Goal: Task Accomplishment & Management: Complete application form

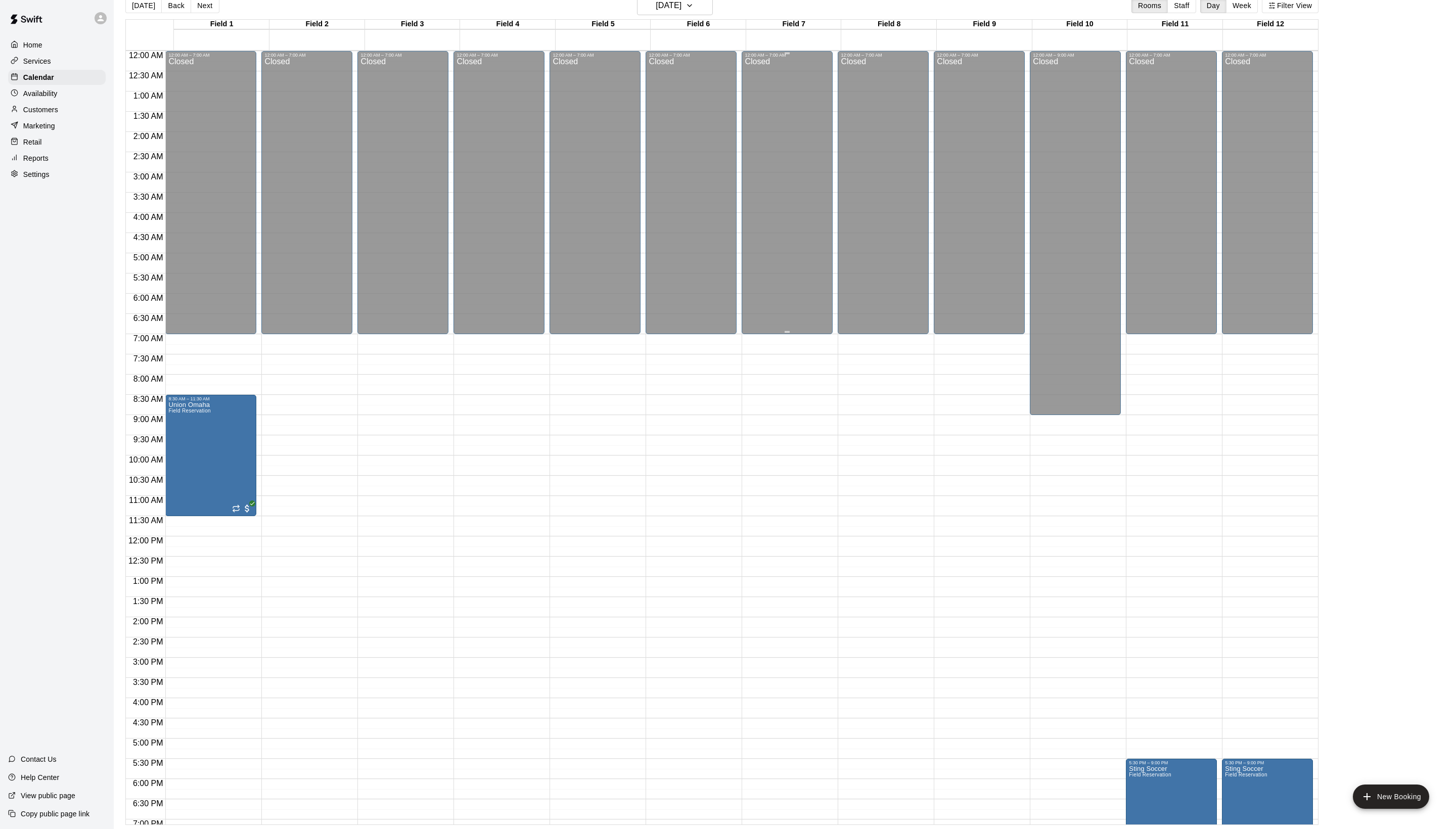
scroll to position [203, 0]
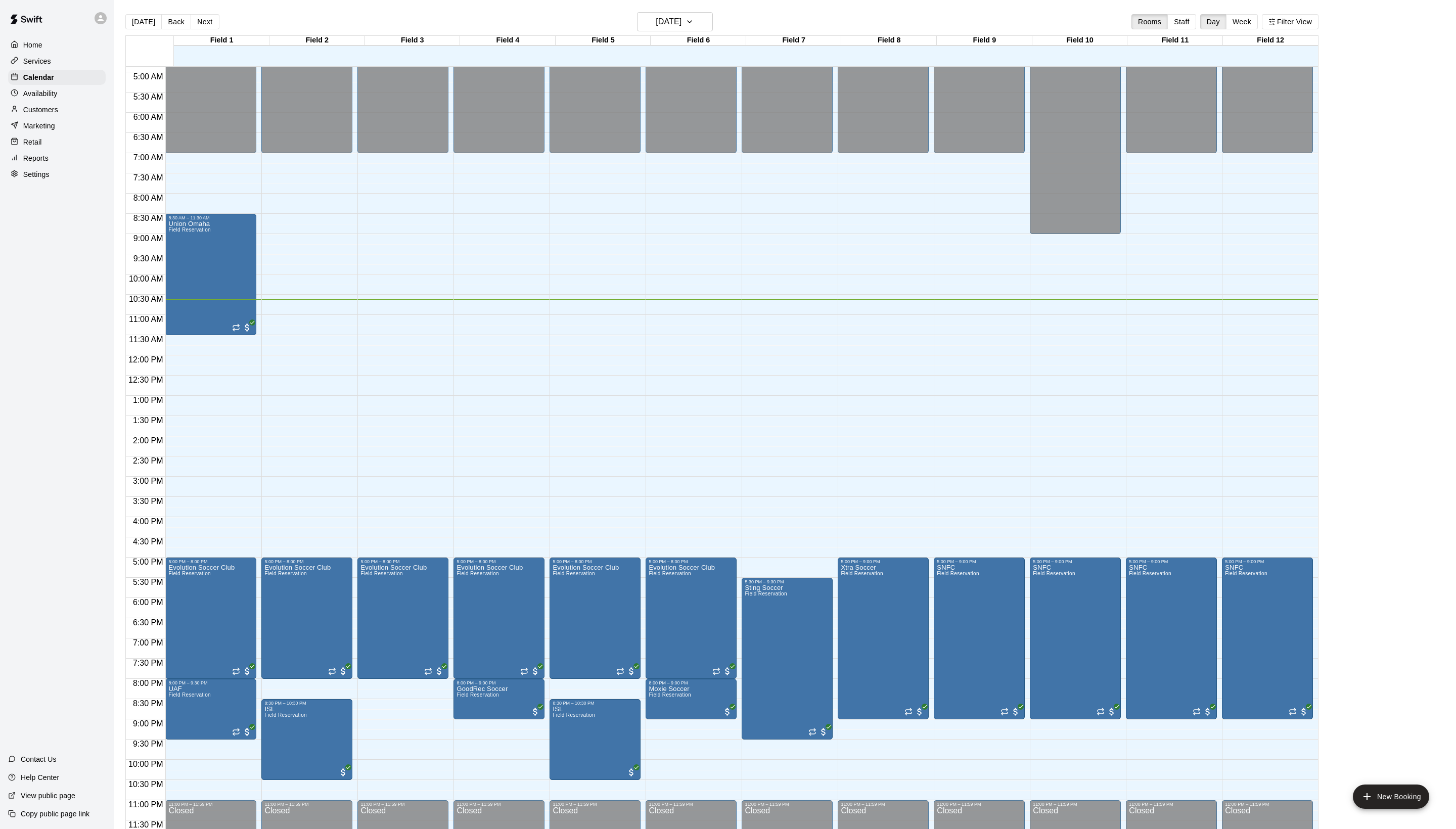
scroll to position [203, 0]
click at [218, 36] on div "[DATE] Back [DATE][DATE] Rooms Staff Day Week Filter View" at bounding box center [722, 23] width 1193 height 23
click at [219, 29] on button "Next" at bounding box center [205, 21] width 28 height 15
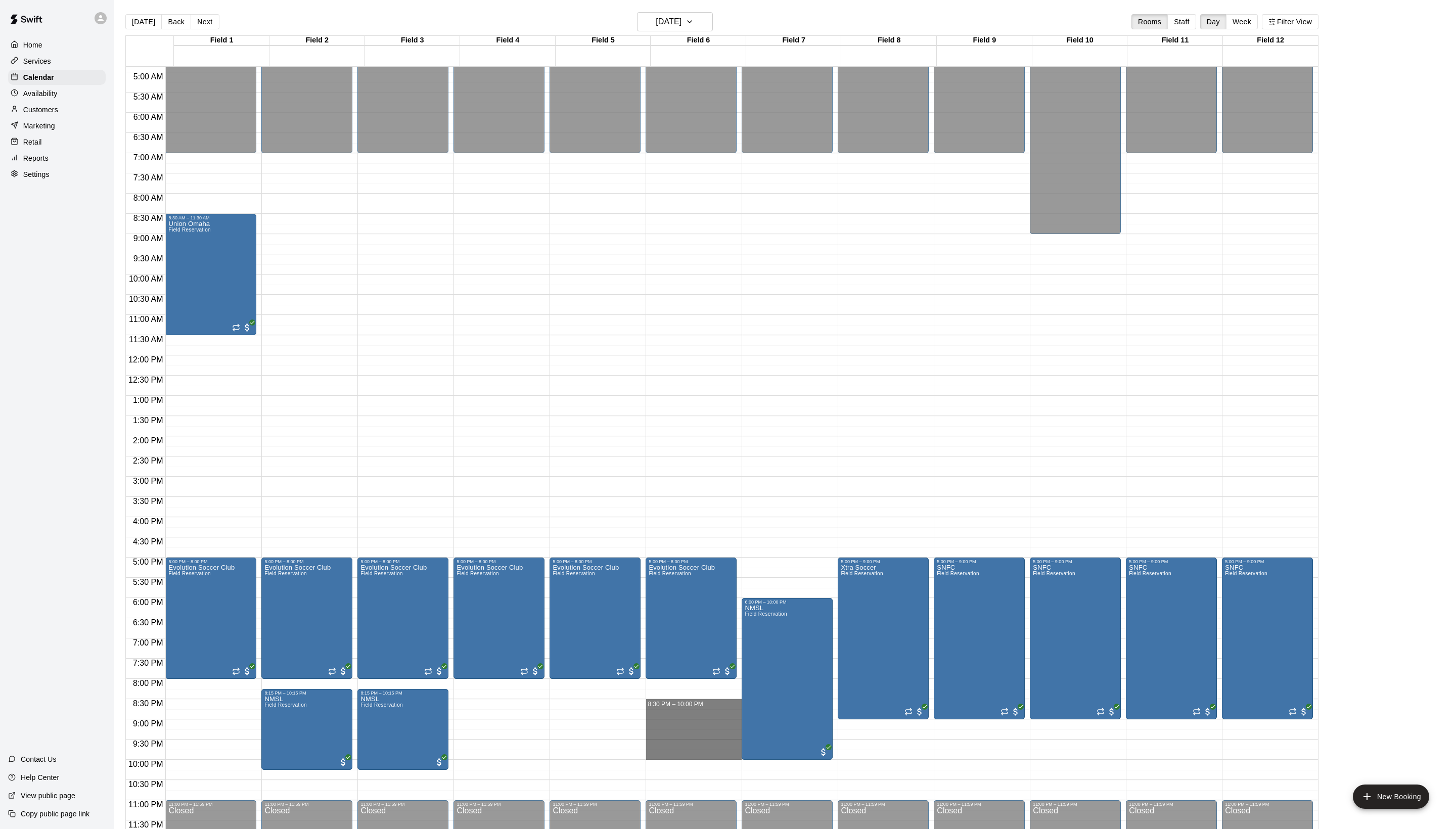
drag, startPoint x: 656, startPoint y: 701, endPoint x: 655, endPoint y: 754, distance: 53.0
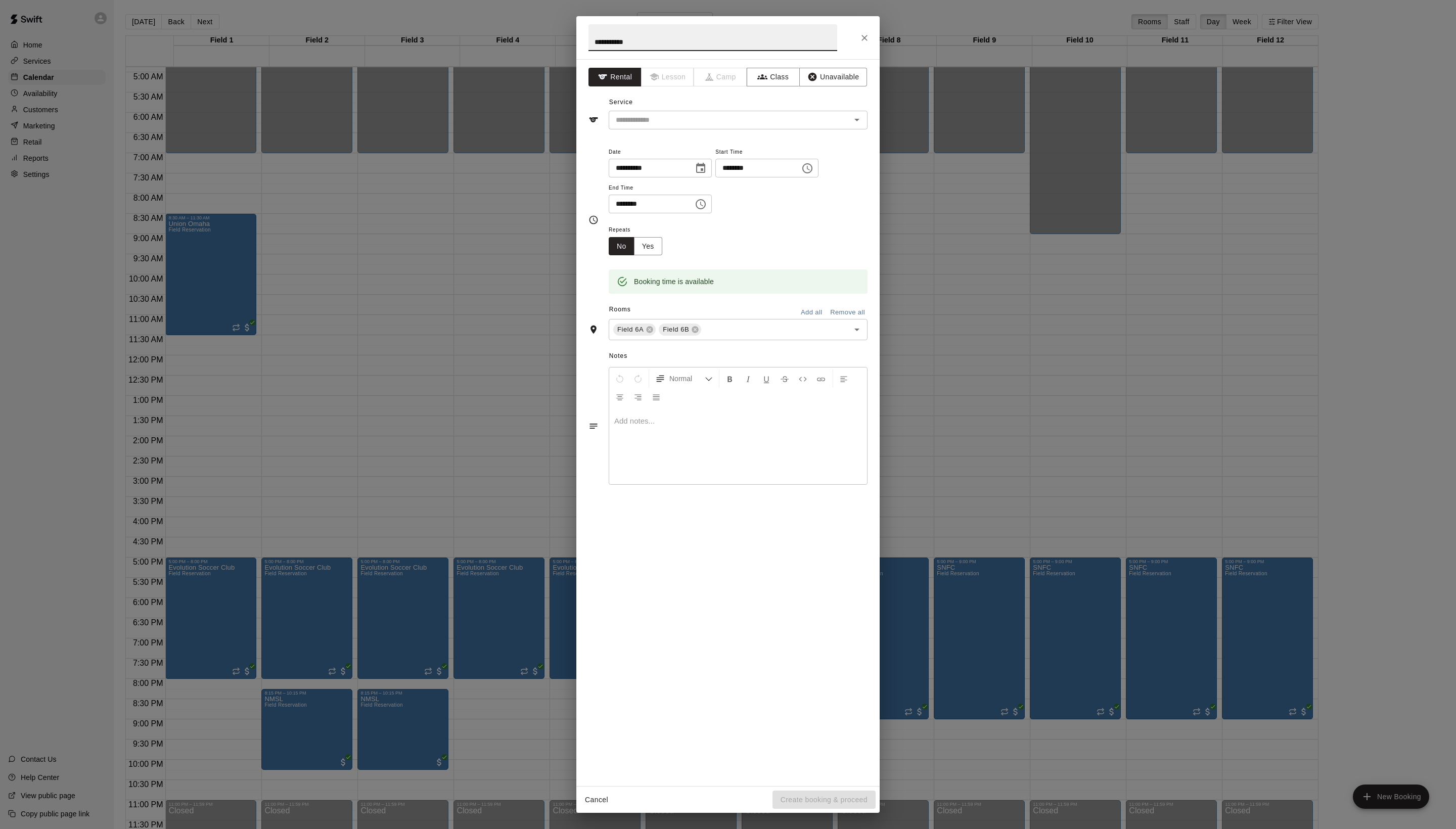
type input "**********"
click at [697, 157] on div "**********" at bounding box center [728, 423] width 304 height 727
click at [696, 127] on input "text" at bounding box center [723, 120] width 223 height 12
click at [696, 173] on li "Field Reservation" at bounding box center [748, 165] width 239 height 17
type input "**********"
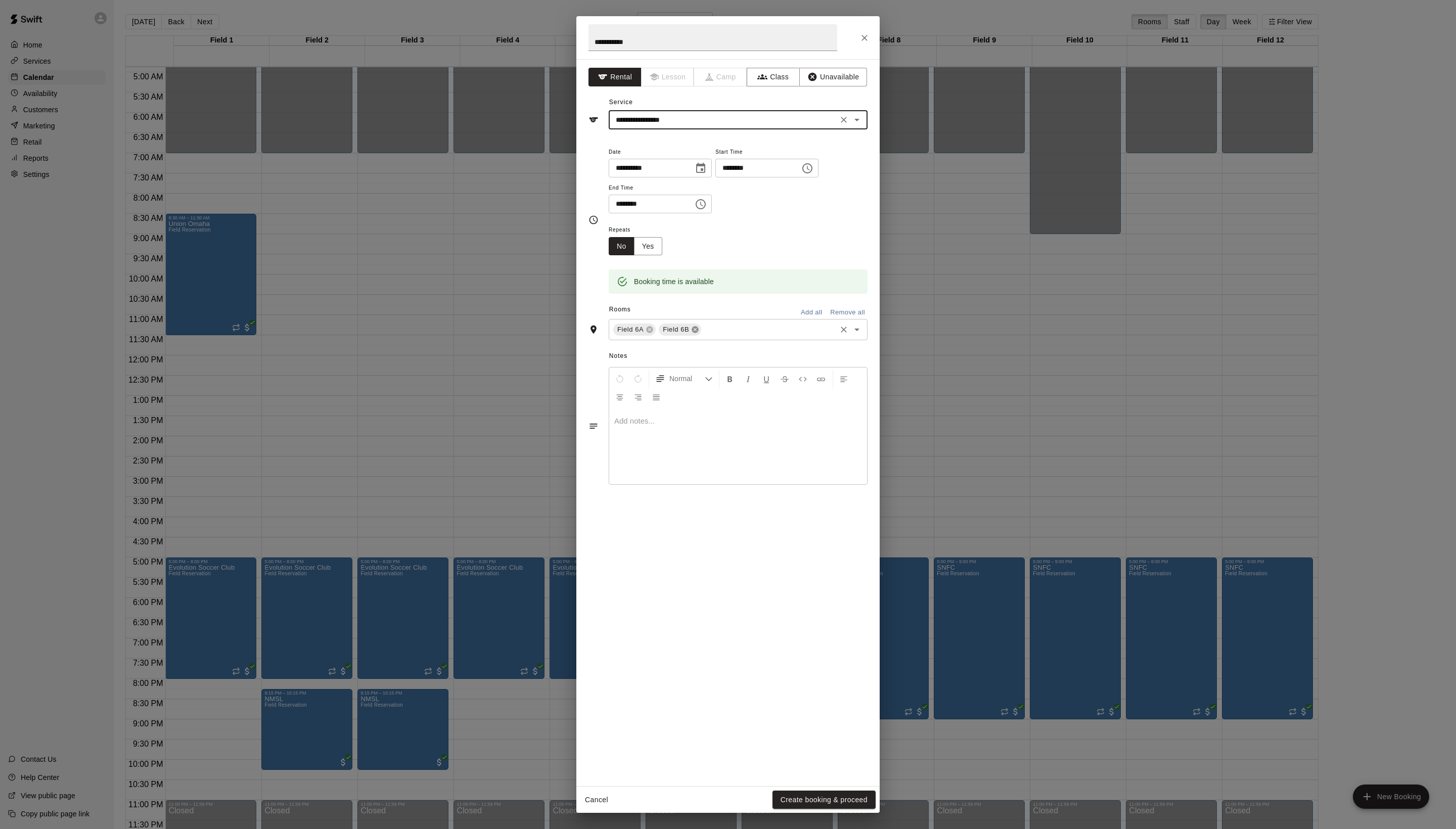
click at [699, 333] on icon at bounding box center [695, 329] width 8 height 8
click at [824, 782] on div "**********" at bounding box center [728, 423] width 304 height 727
click at [821, 797] on button "Create booking & proceed" at bounding box center [824, 800] width 103 height 19
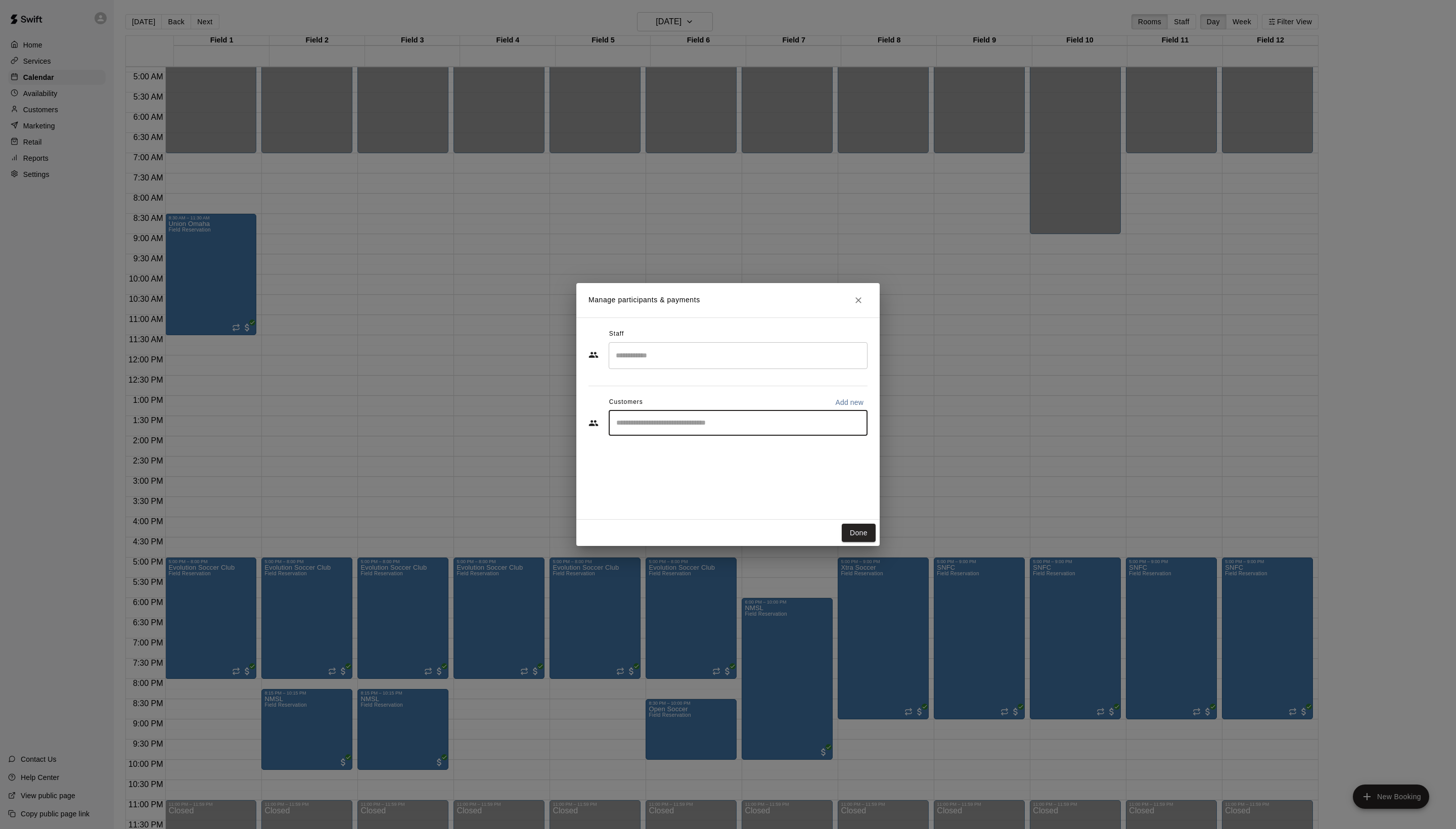
click at [773, 428] on input "Start typing to search customers..." at bounding box center [738, 423] width 250 height 10
click at [865, 542] on button "Done" at bounding box center [859, 533] width 34 height 19
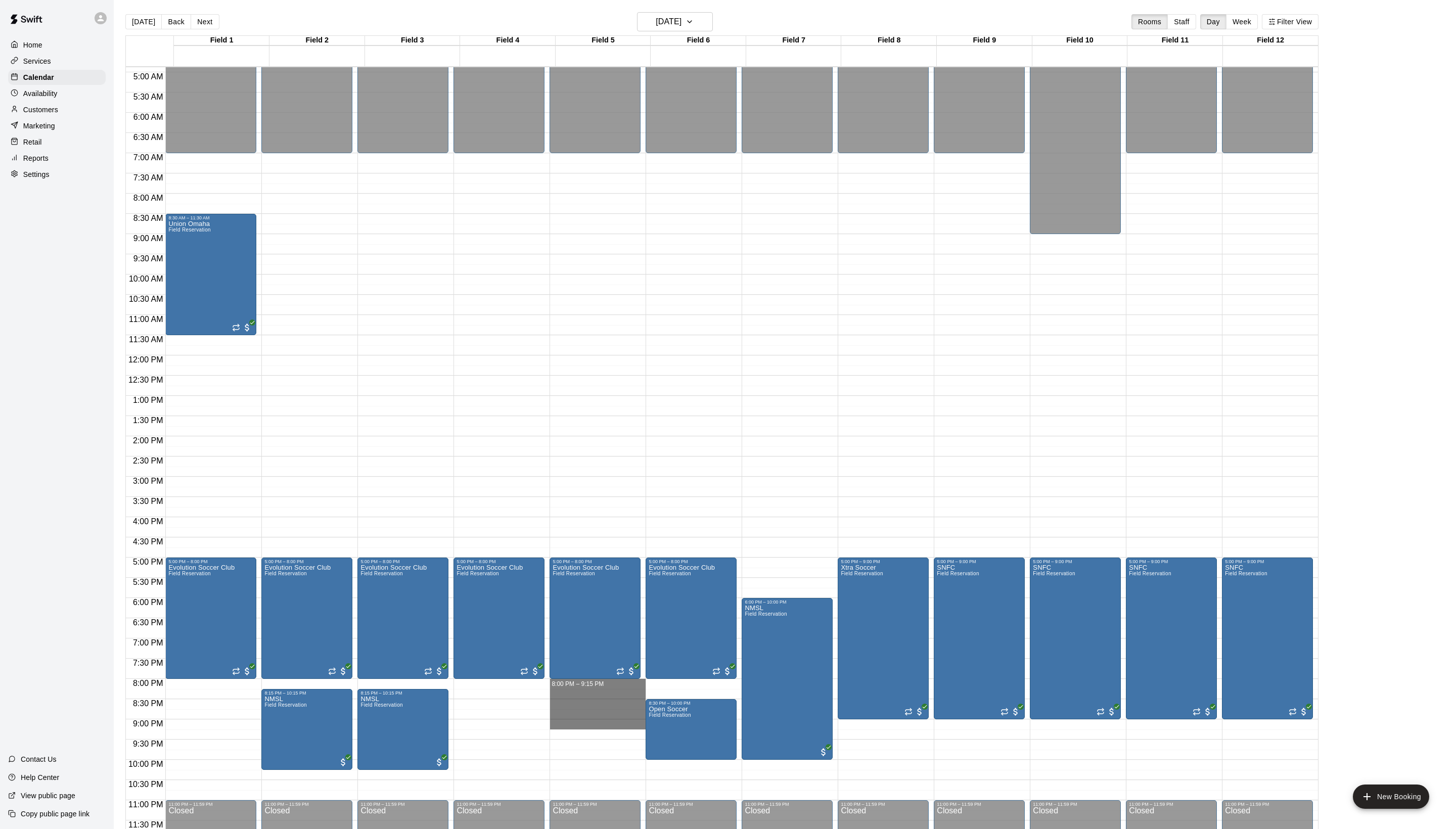
drag, startPoint x: 622, startPoint y: 683, endPoint x: 622, endPoint y: 722, distance: 39.0
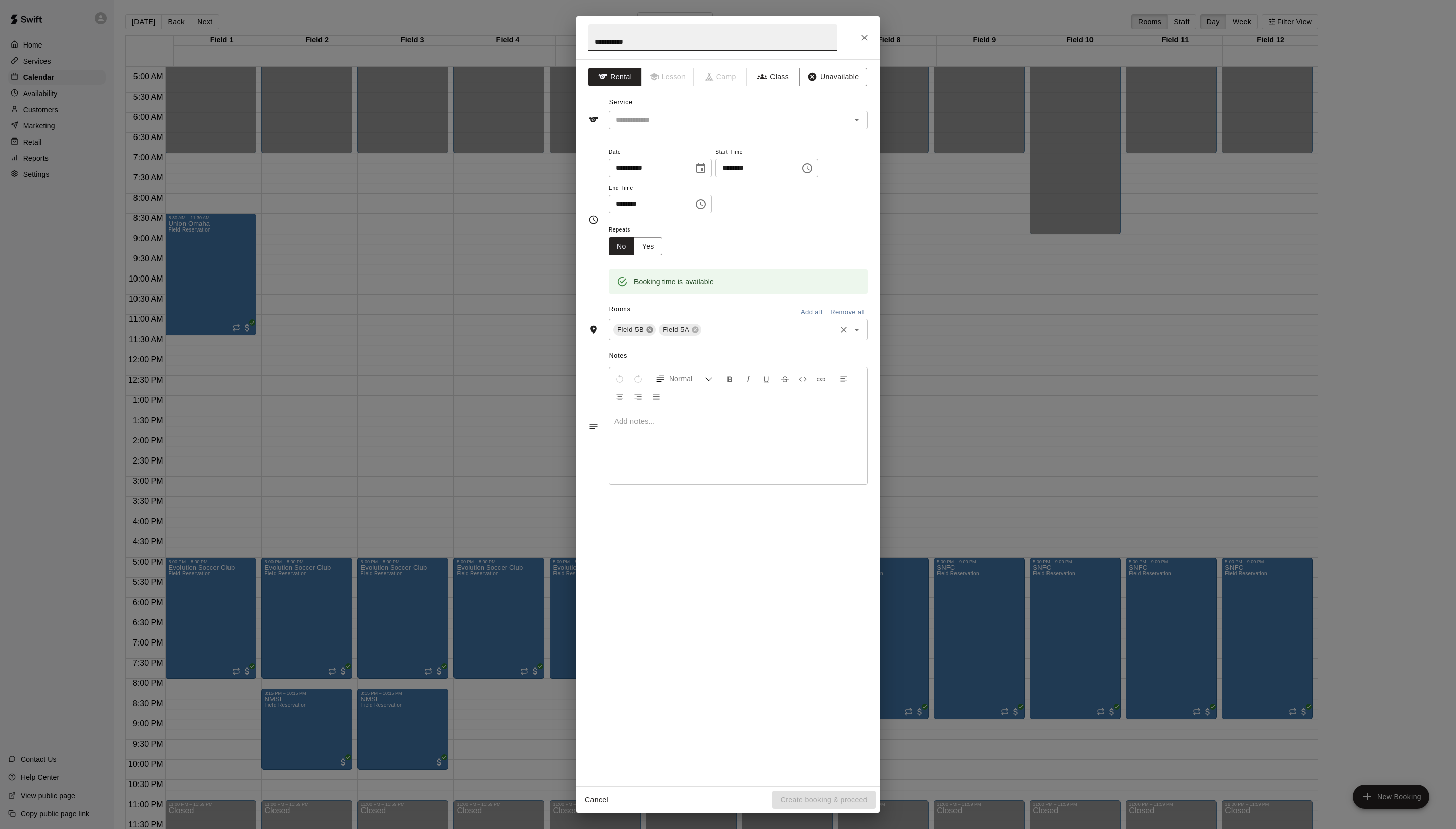
click at [653, 333] on icon at bounding box center [650, 330] width 7 height 7
type input "**********"
click at [668, 296] on input "text" at bounding box center [730, 290] width 236 height 12
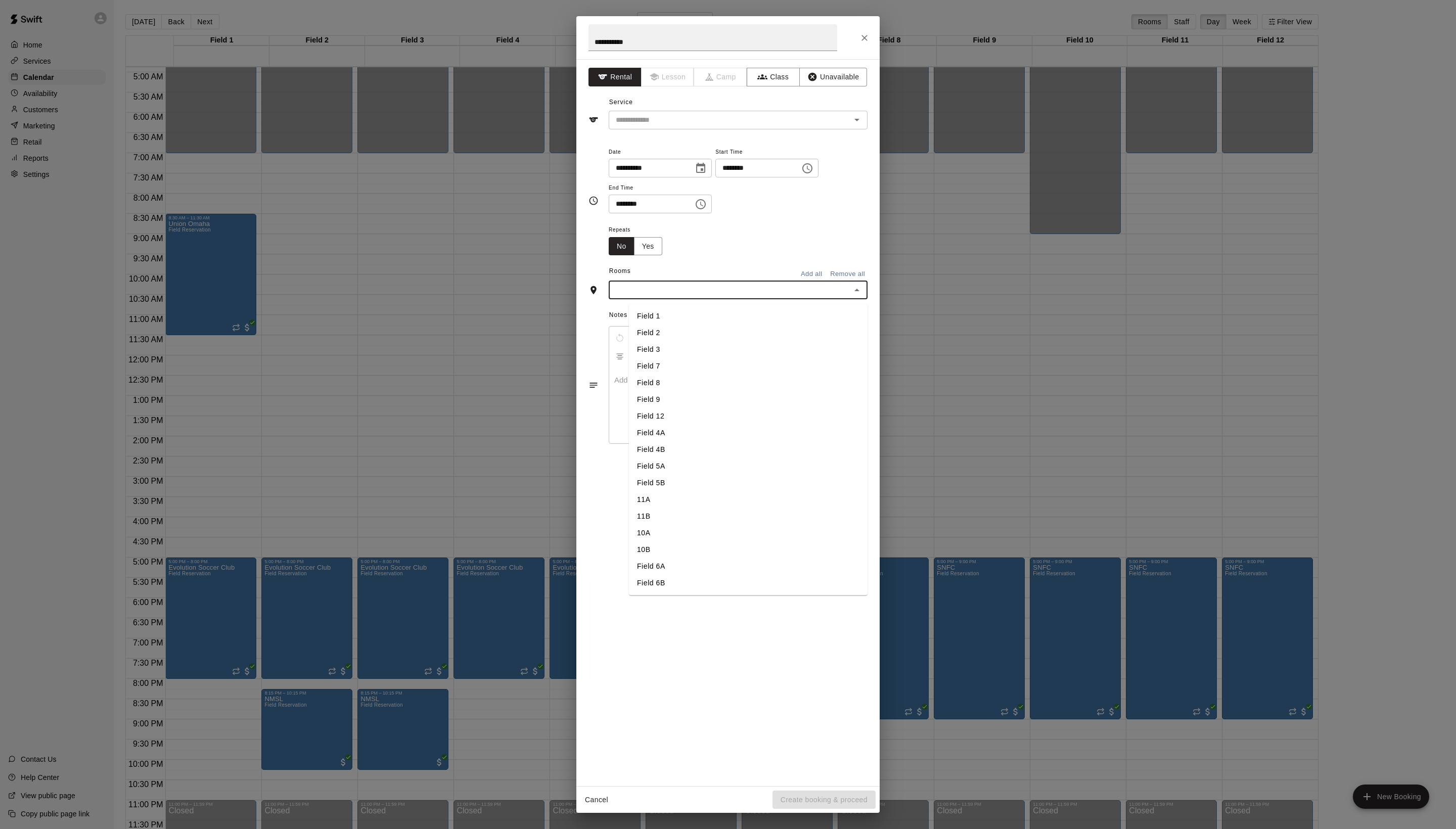
click at [679, 591] on li "Field 6B" at bounding box center [748, 583] width 239 height 17
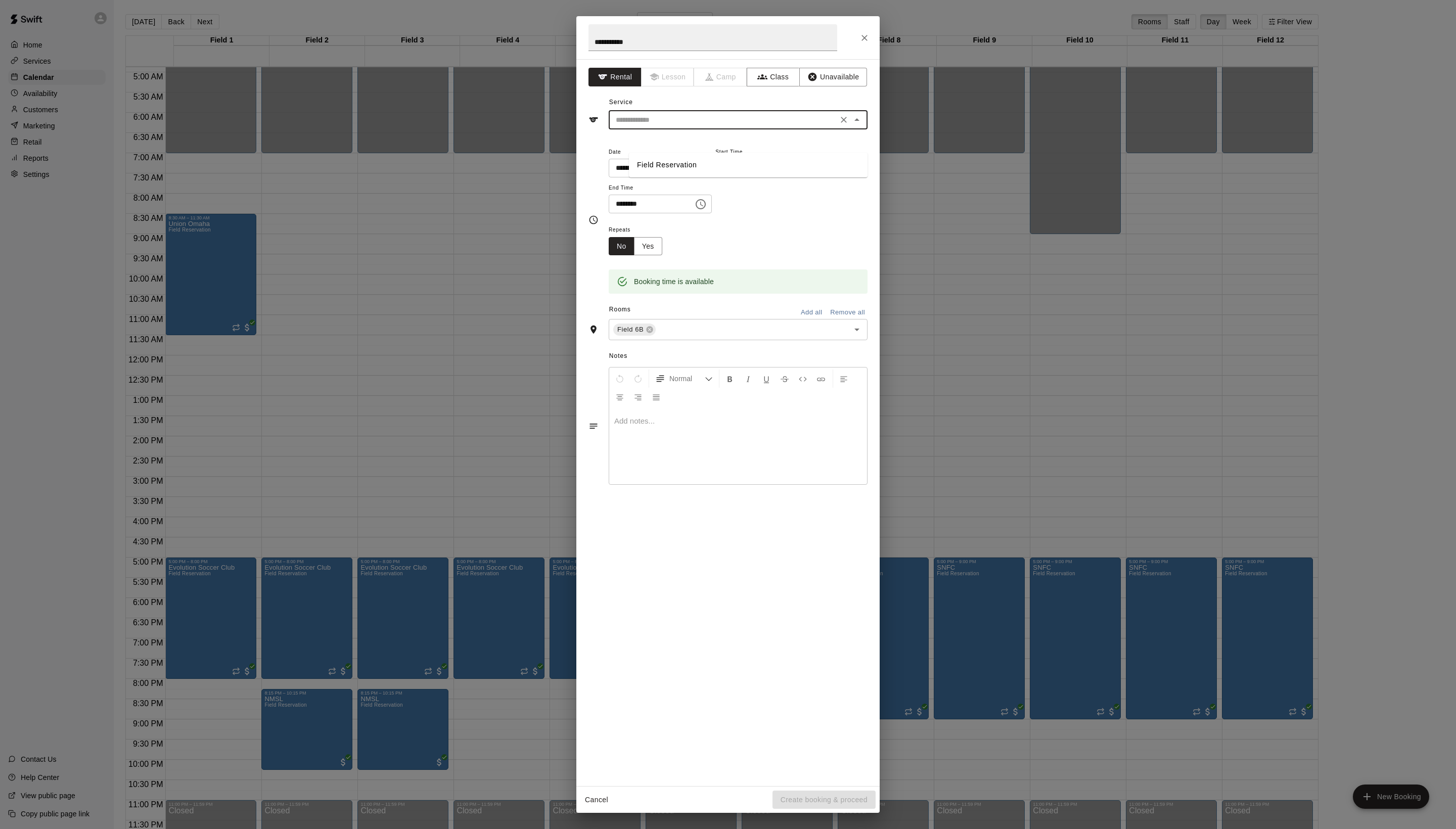
click at [691, 127] on input "text" at bounding box center [723, 120] width 223 height 12
click at [691, 154] on ul "Field Reservation" at bounding box center [748, 165] width 239 height 25
click at [691, 159] on li "Field Reservation" at bounding box center [748, 165] width 239 height 17
type input "**********"
click at [814, 797] on button "Create booking & proceed" at bounding box center [824, 800] width 103 height 19
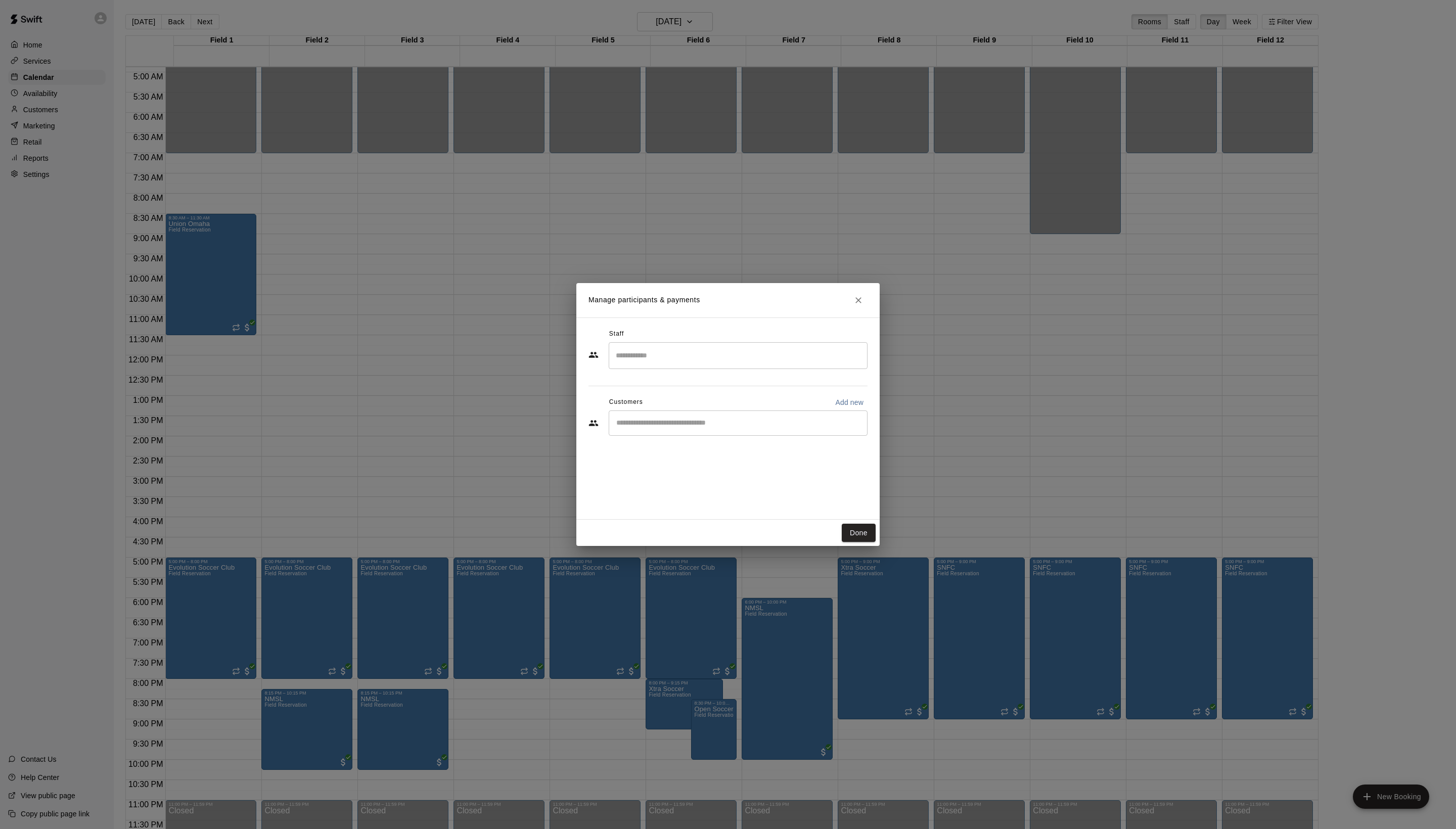
click at [737, 428] on input "Start typing to search customers..." at bounding box center [738, 423] width 250 height 10
type input "*****"
click at [746, 469] on div "[PERSON_NAME]" at bounding box center [738, 468] width 161 height 11
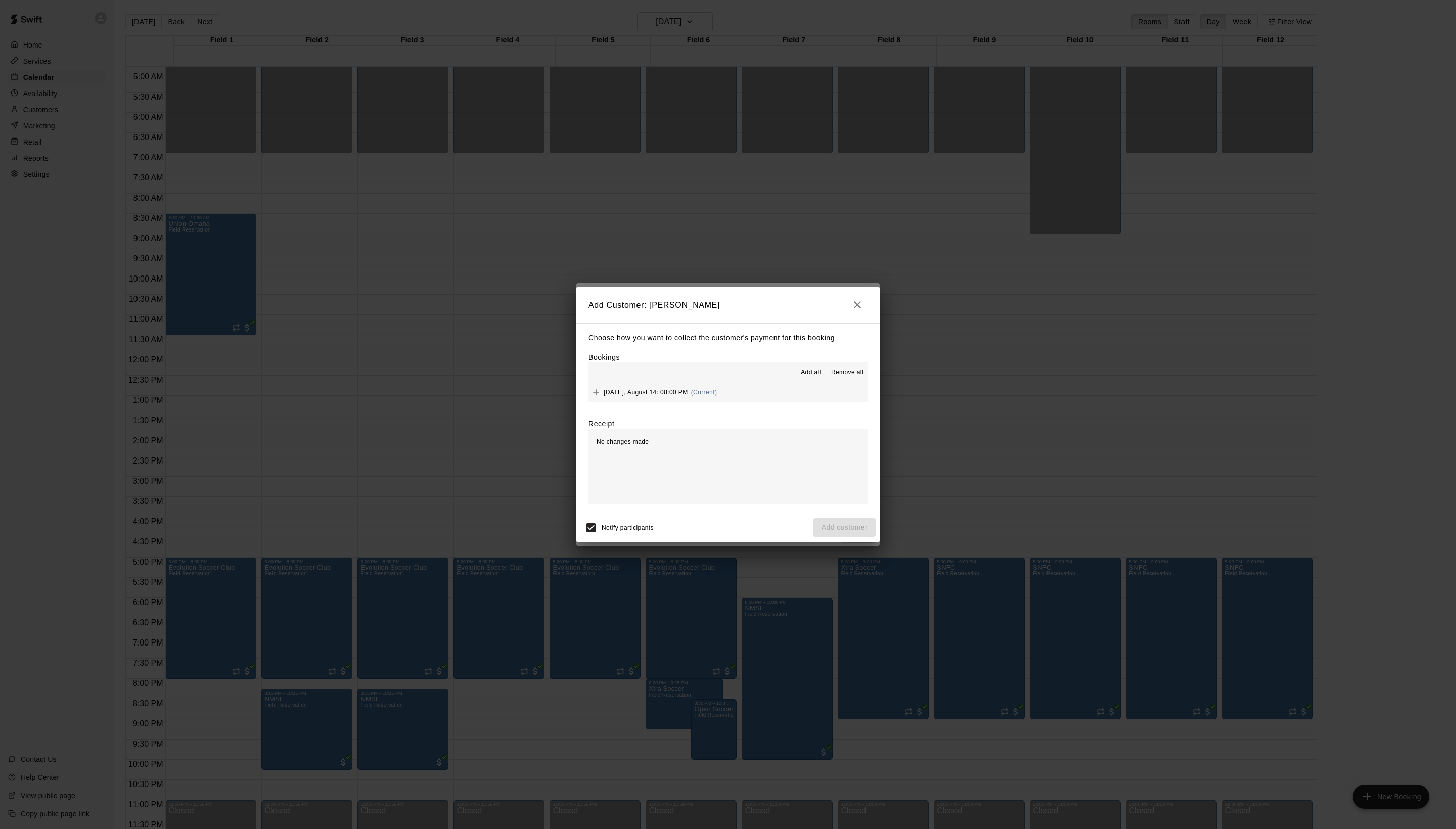
click at [802, 367] on span "Add all" at bounding box center [811, 372] width 20 height 10
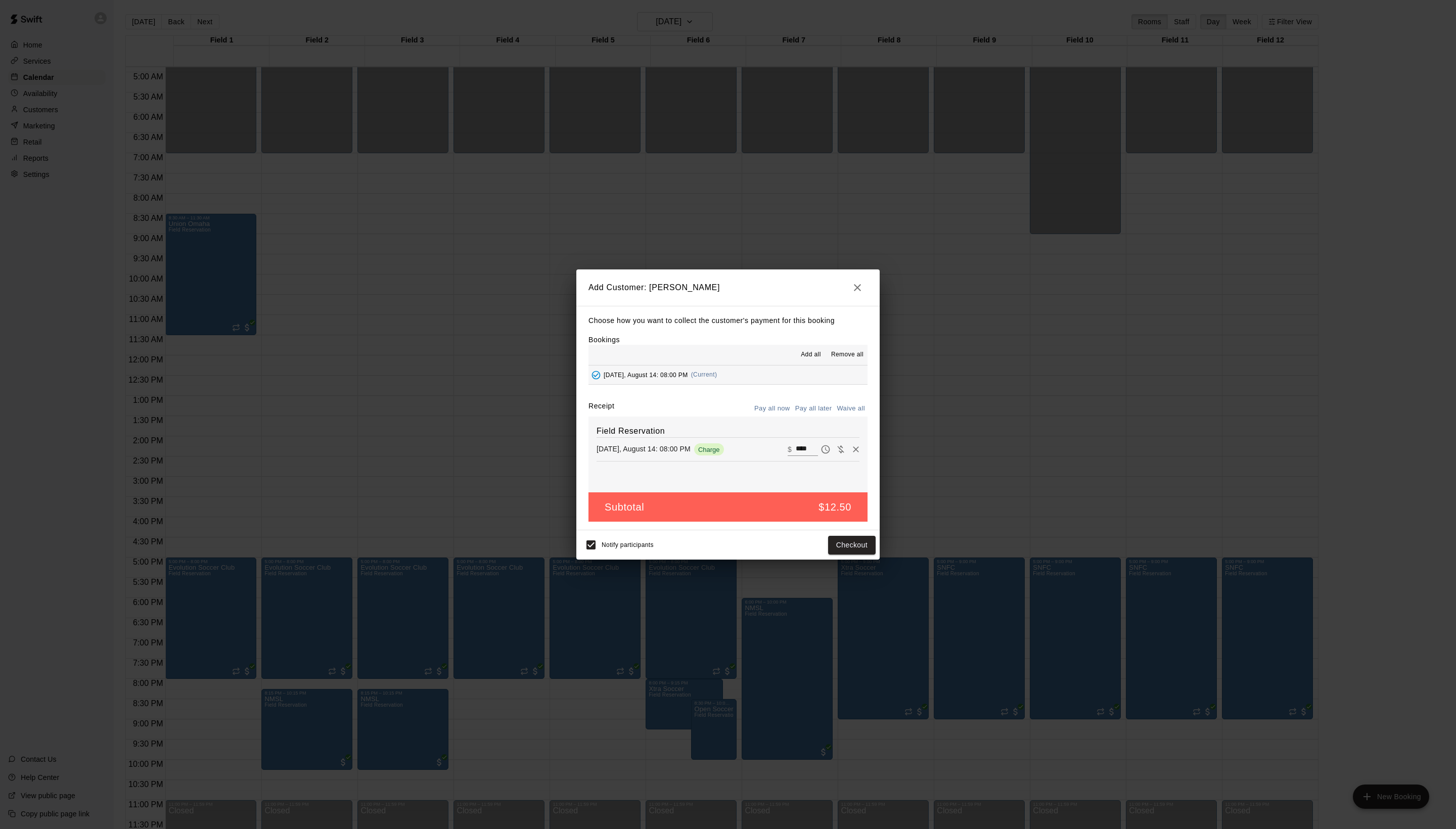
click at [840, 416] on button "Waive all" at bounding box center [851, 409] width 33 height 16
type input "*"
click at [850, 554] on button "Add customer" at bounding box center [844, 545] width 62 height 19
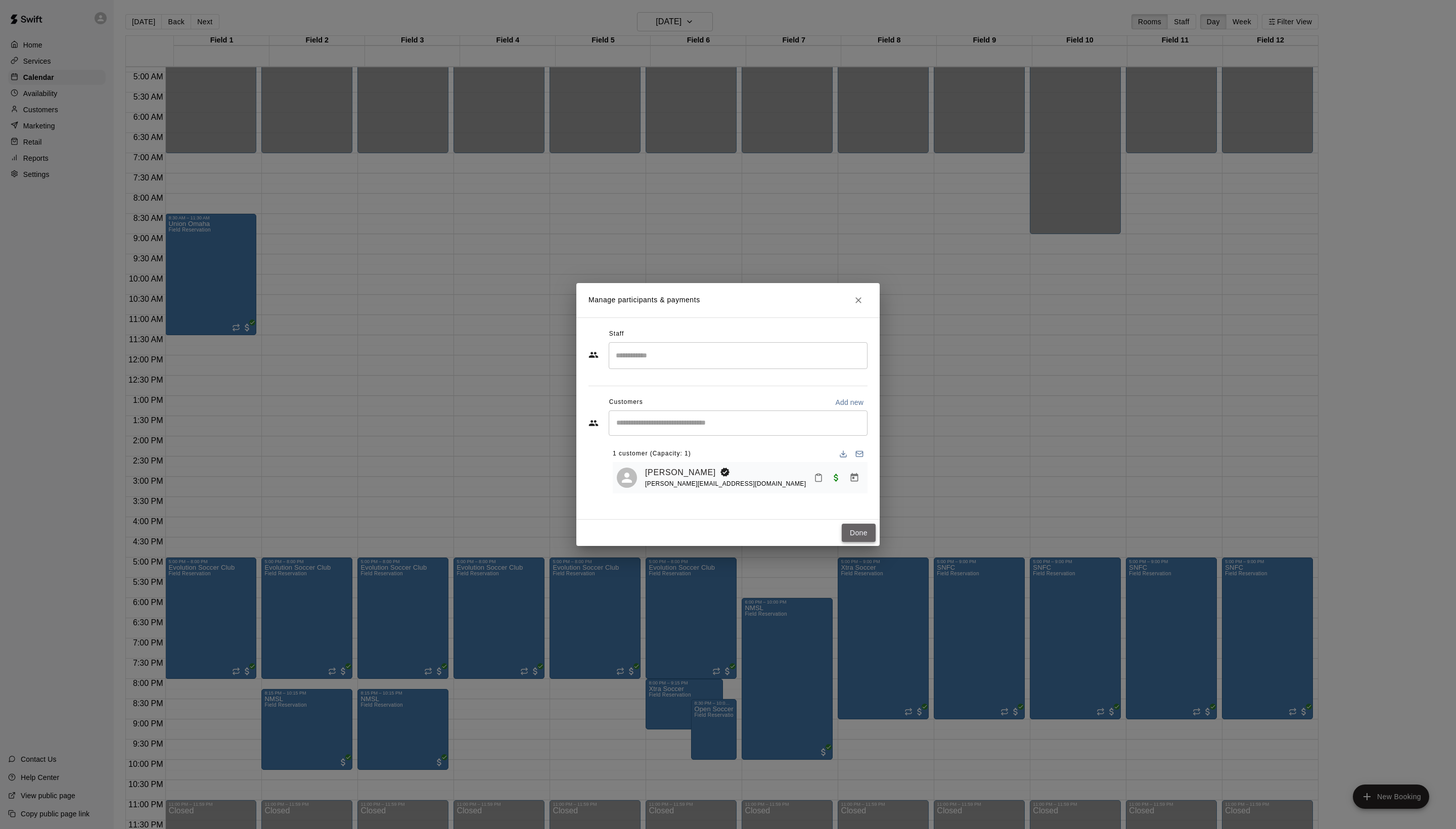
click at [853, 542] on button "Done" at bounding box center [859, 533] width 34 height 19
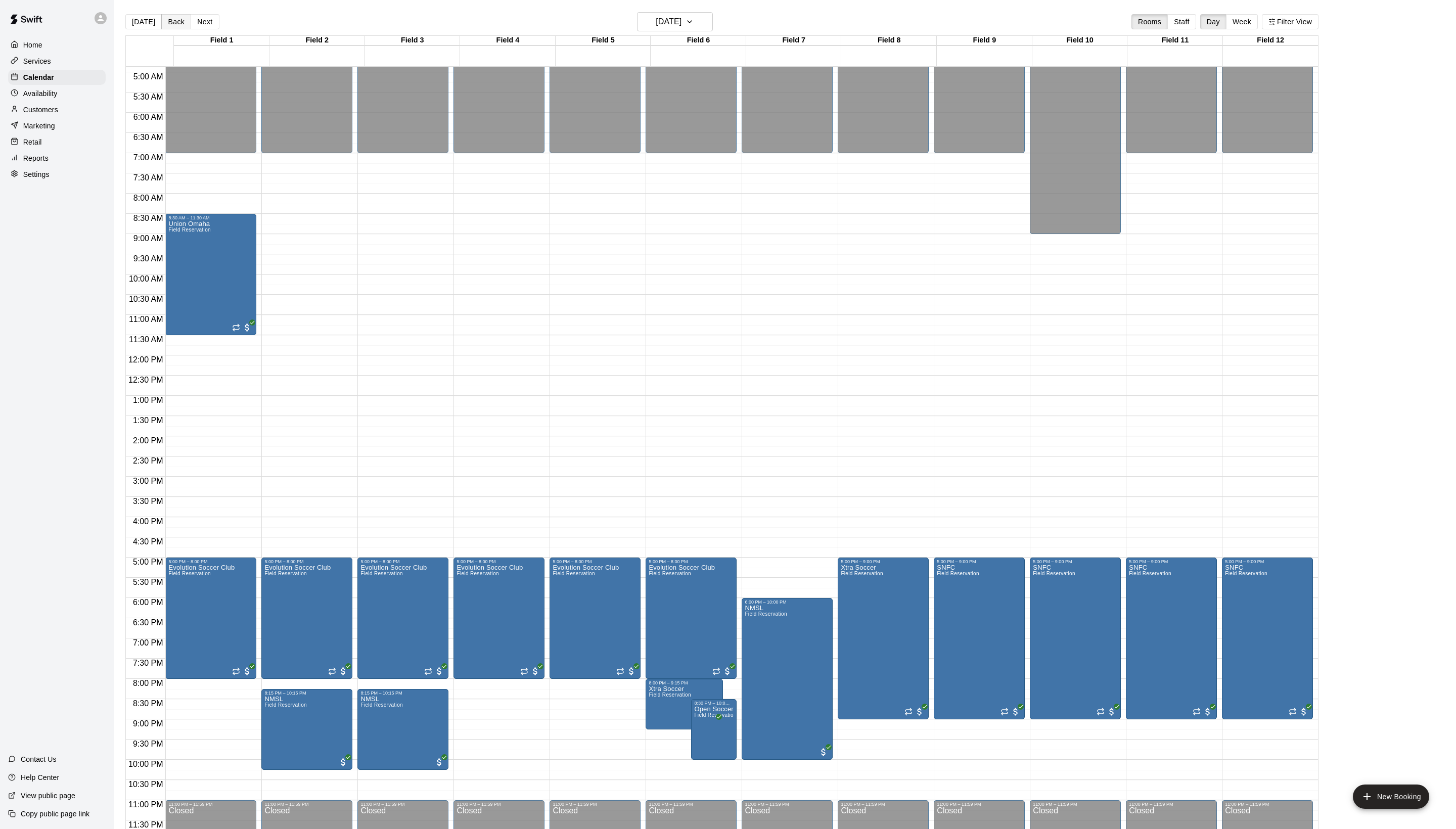
click at [181, 25] on button "Back" at bounding box center [176, 21] width 30 height 15
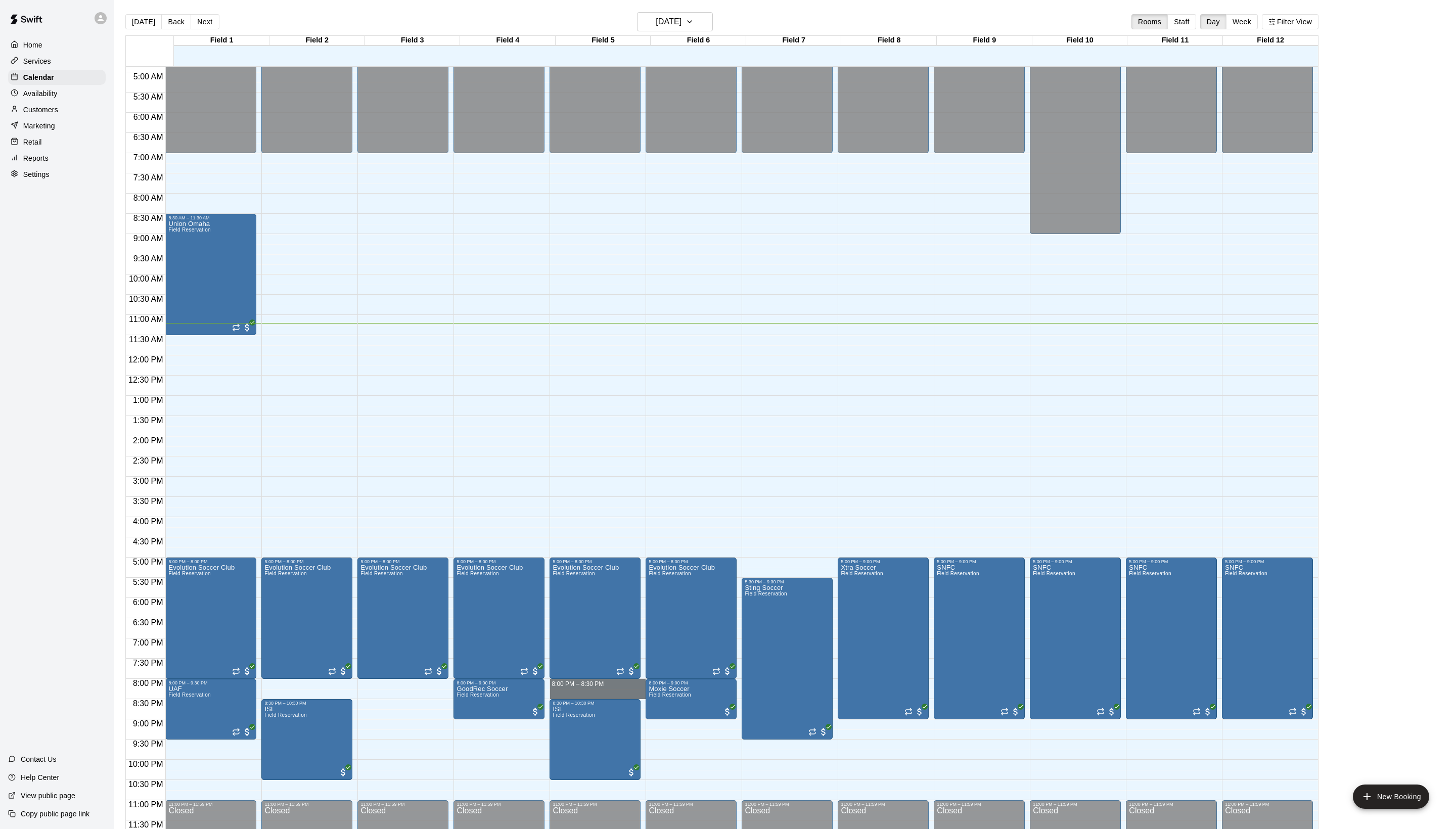
drag, startPoint x: 641, startPoint y: 685, endPoint x: 640, endPoint y: 695, distance: 10.0
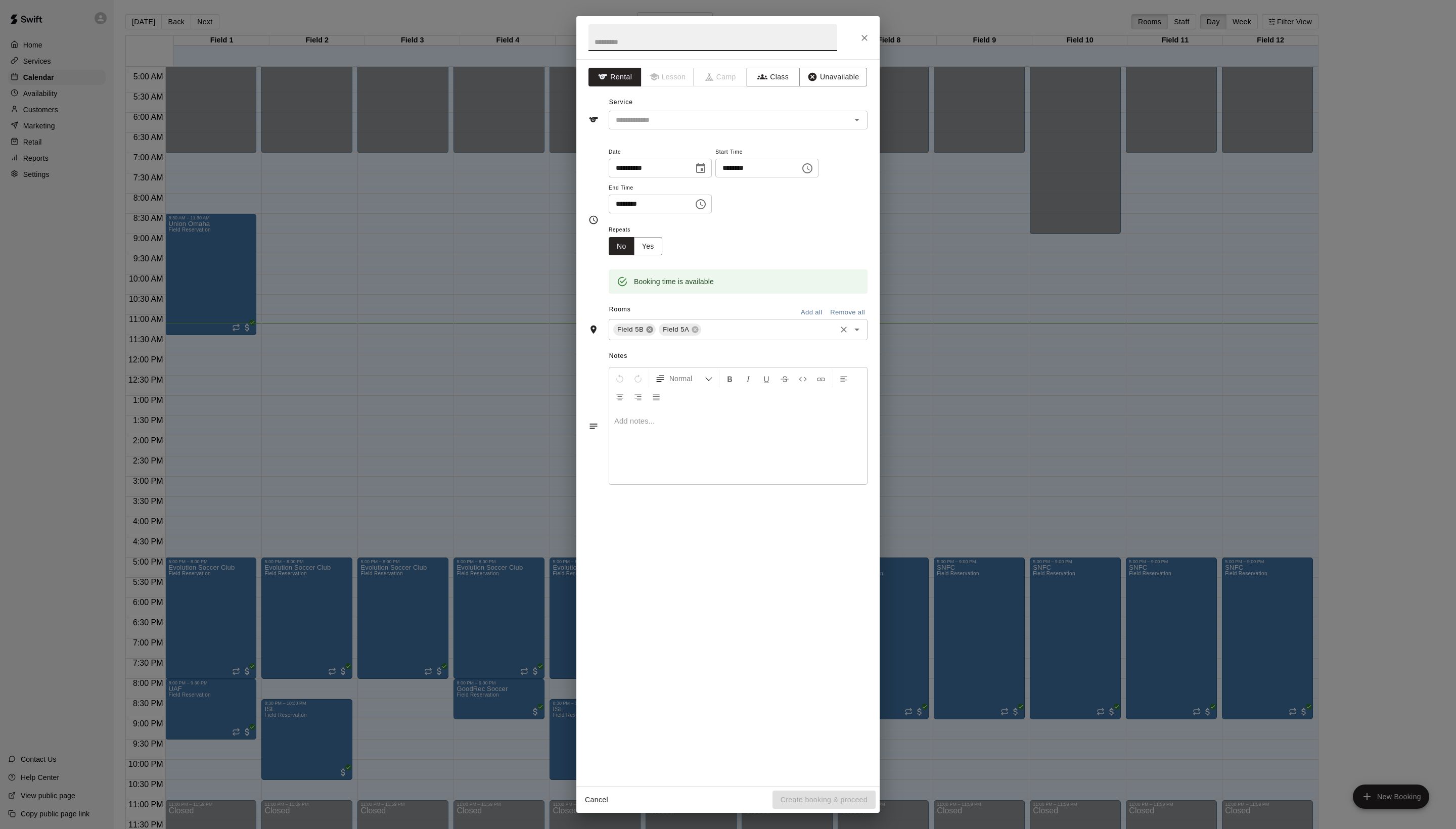
click at [653, 333] on icon at bounding box center [650, 330] width 7 height 7
click at [665, 296] on input "text" at bounding box center [730, 290] width 236 height 12
click at [675, 591] on li "Field 6B" at bounding box center [748, 583] width 239 height 17
click at [656, 55] on h2 at bounding box center [713, 38] width 273 height 43
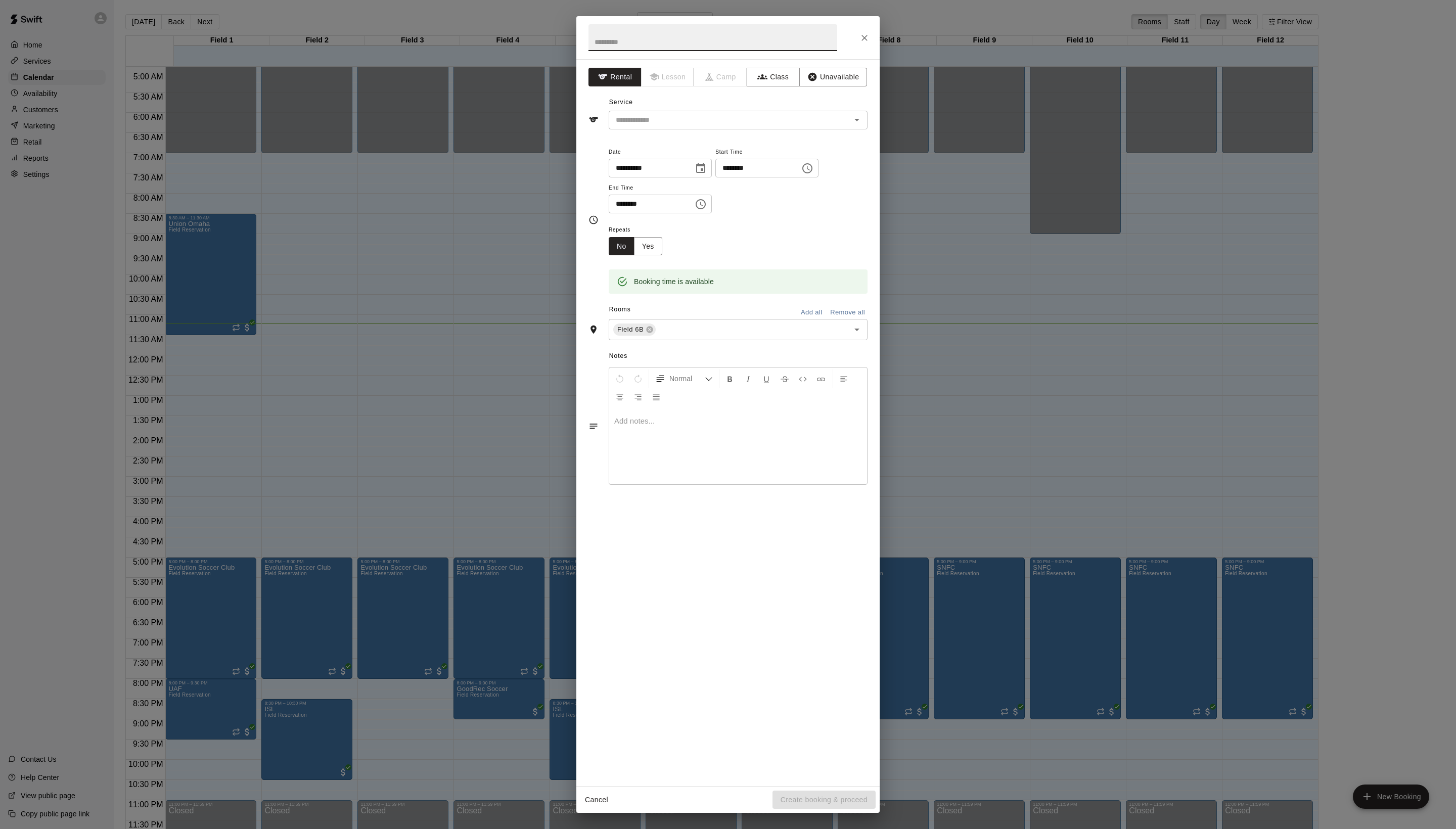
click at [655, 46] on input "text" at bounding box center [713, 37] width 249 height 27
type input "**********"
click at [707, 210] on icon "Choose time, selected time is 8:30 PM" at bounding box center [700, 204] width 12 height 12
click at [639, 345] on li "09" at bounding box center [643, 336] width 24 height 19
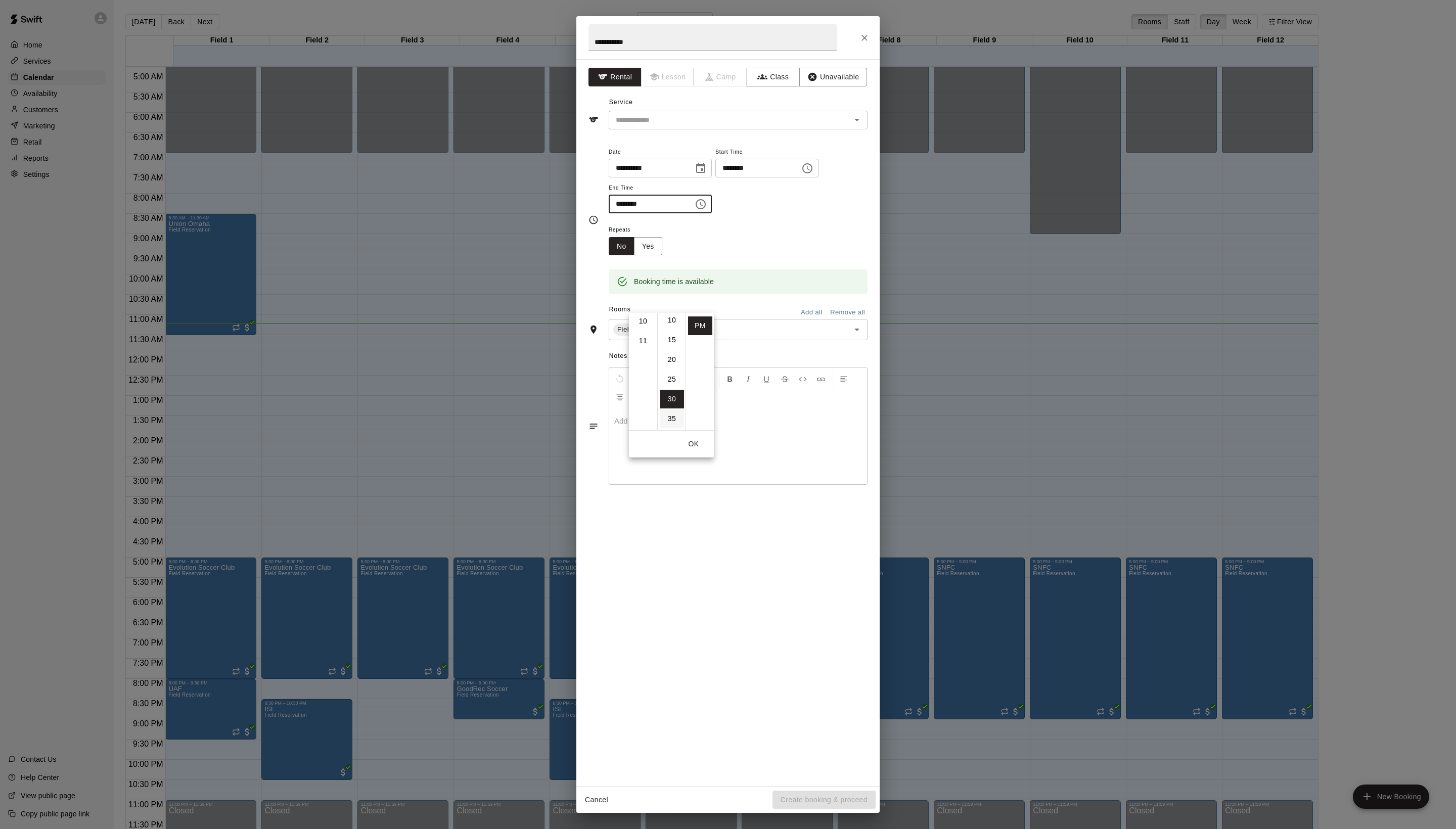
scroll to position [20, 0]
click at [668, 372] on li "15" at bounding box center [671, 363] width 24 height 19
type input "********"
click at [770, 294] on div "Booking time is available" at bounding box center [738, 275] width 259 height 38
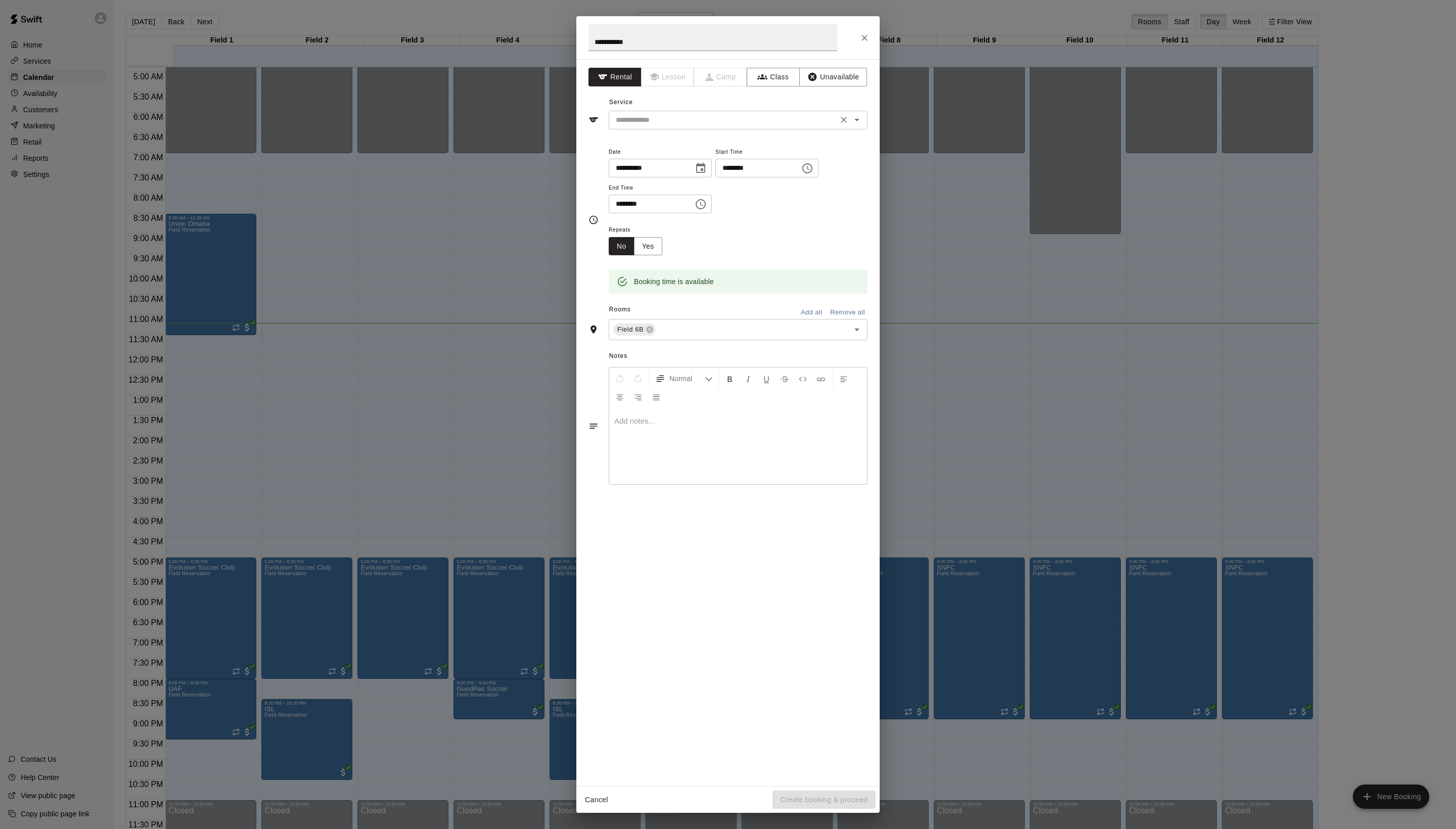
click at [679, 127] on input "text" at bounding box center [723, 120] width 223 height 12
click at [690, 173] on li "Field Reservation" at bounding box center [748, 165] width 239 height 17
type input "**********"
click at [818, 797] on button "Create booking & proceed" at bounding box center [824, 800] width 103 height 19
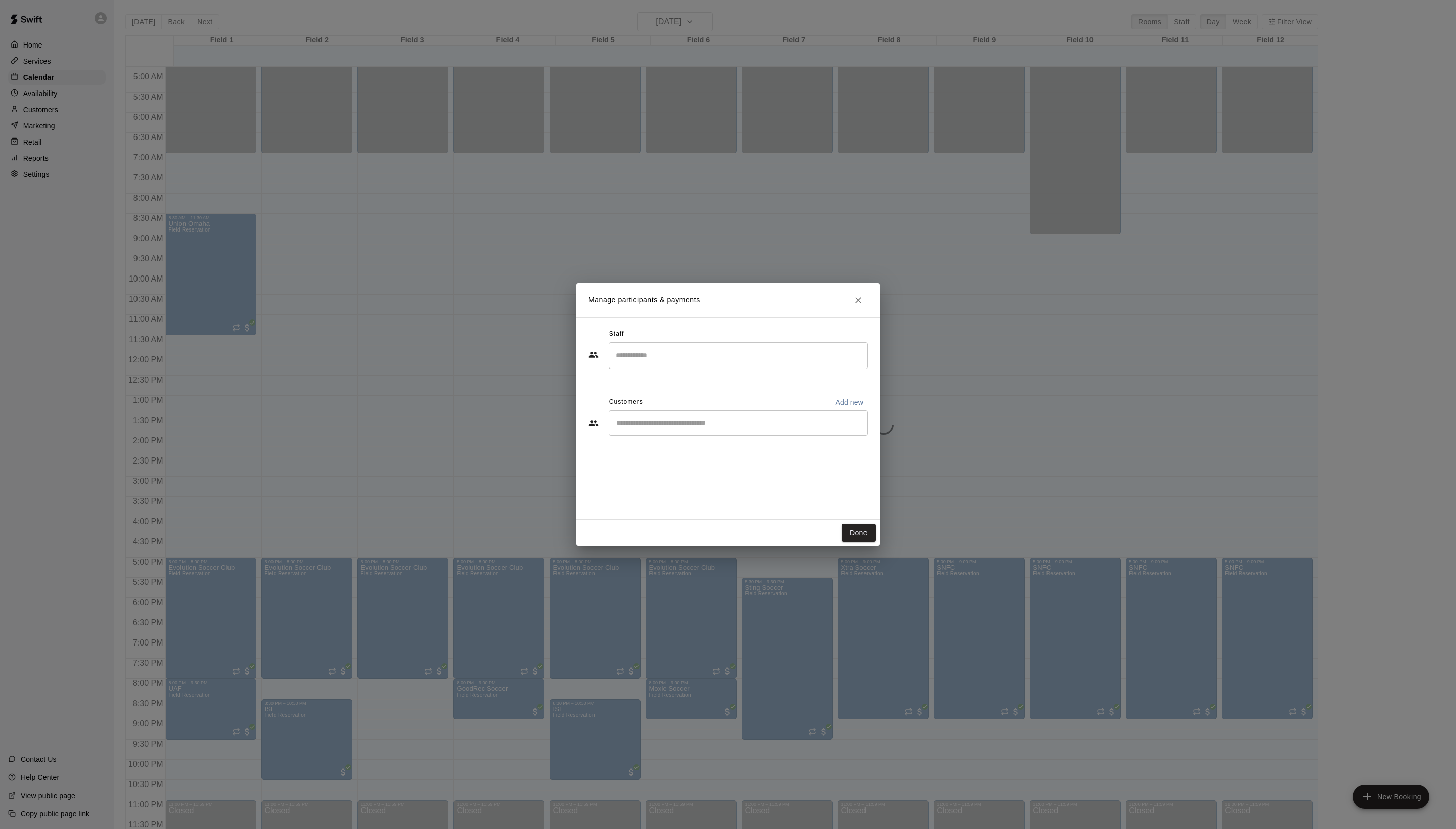
click at [668, 428] on input "Start typing to search customers..." at bounding box center [738, 423] width 250 height 10
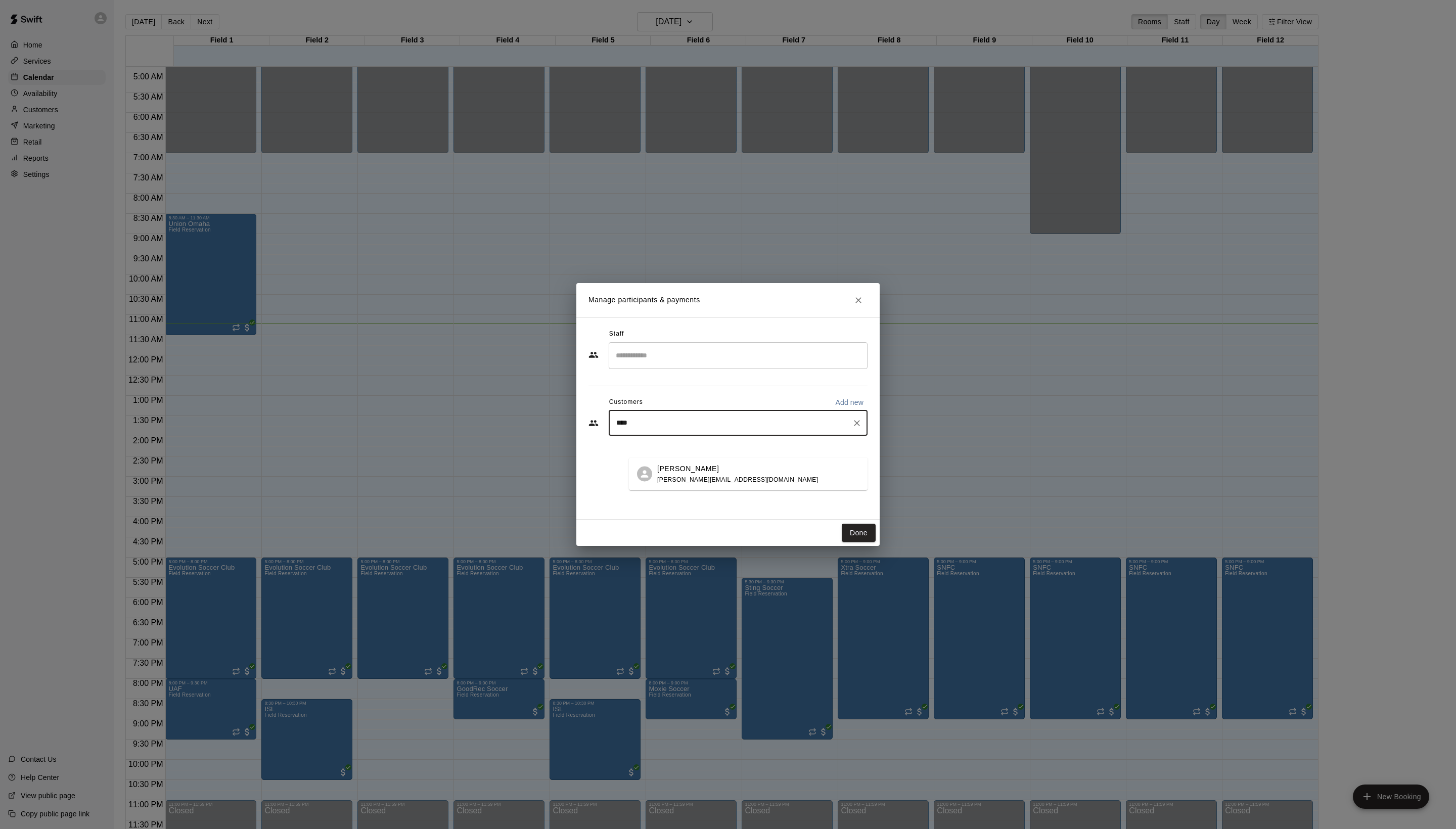
type input "*****"
click at [692, 482] on span "[PERSON_NAME][EMAIL_ADDRESS][DOMAIN_NAME]" at bounding box center [738, 479] width 161 height 7
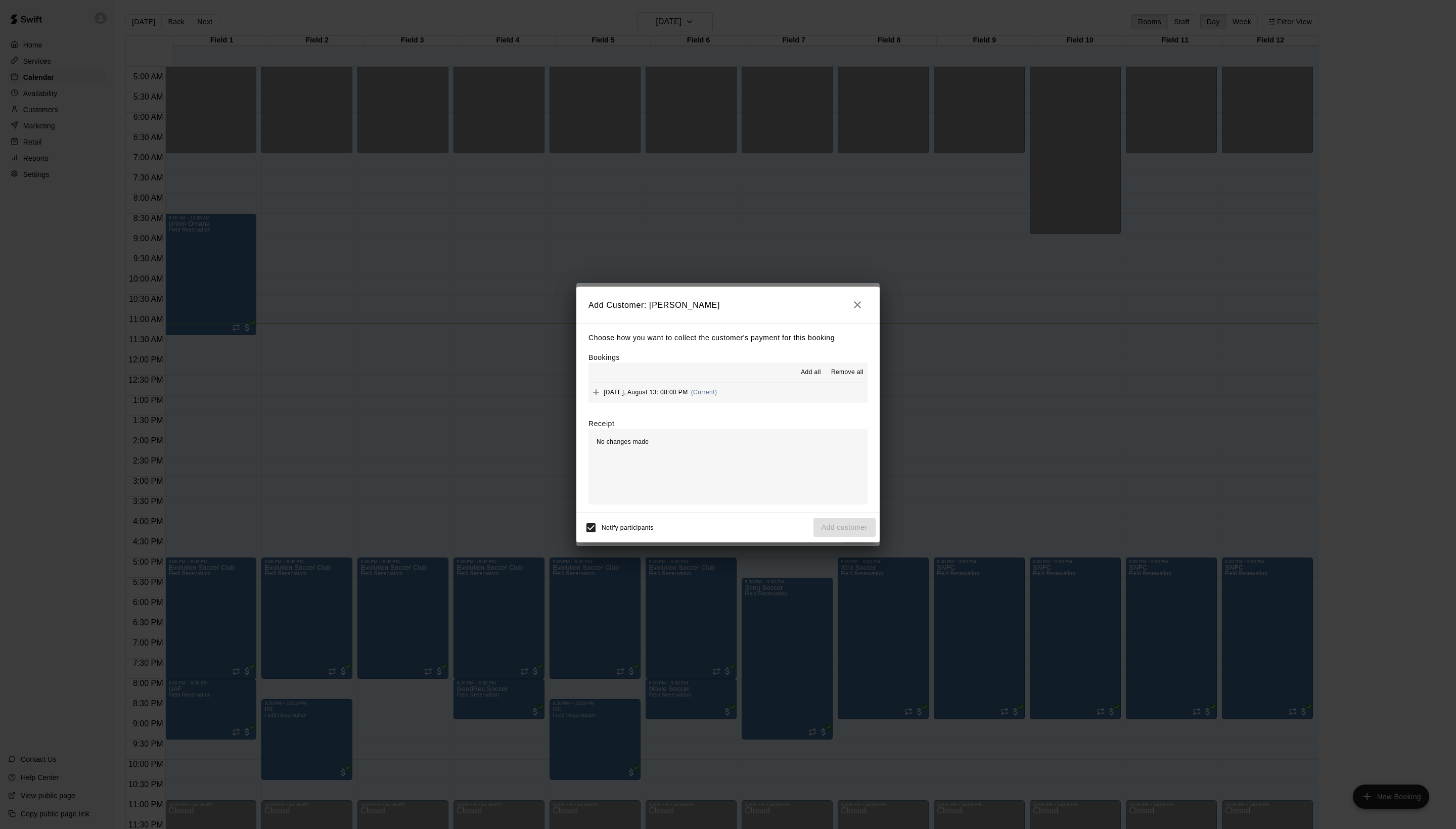
click at [795, 381] on button "Add all" at bounding box center [811, 372] width 32 height 16
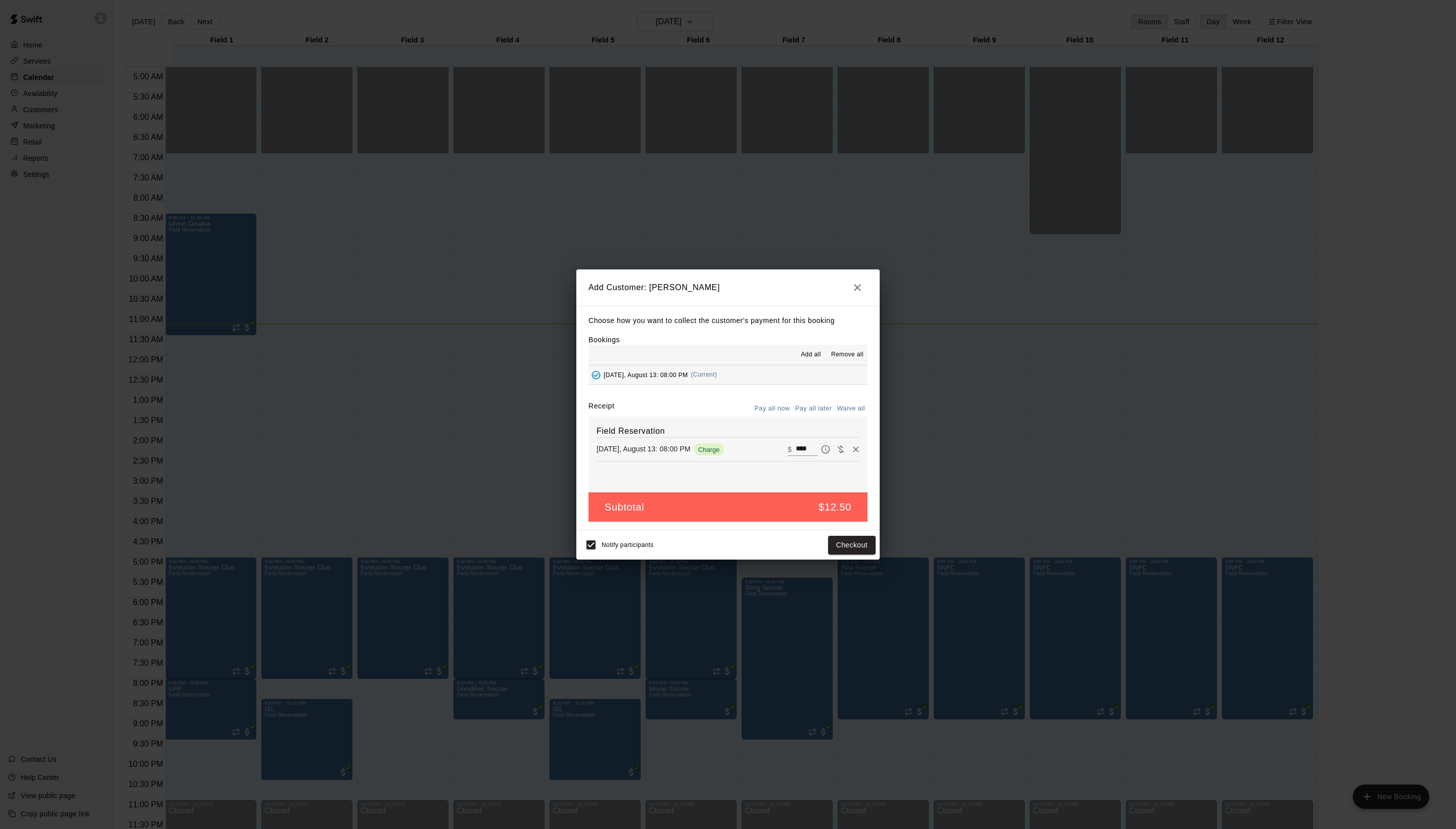
click at [839, 416] on button "Waive all" at bounding box center [851, 409] width 33 height 16
type input "*"
click at [837, 554] on button "Add customer" at bounding box center [844, 545] width 62 height 19
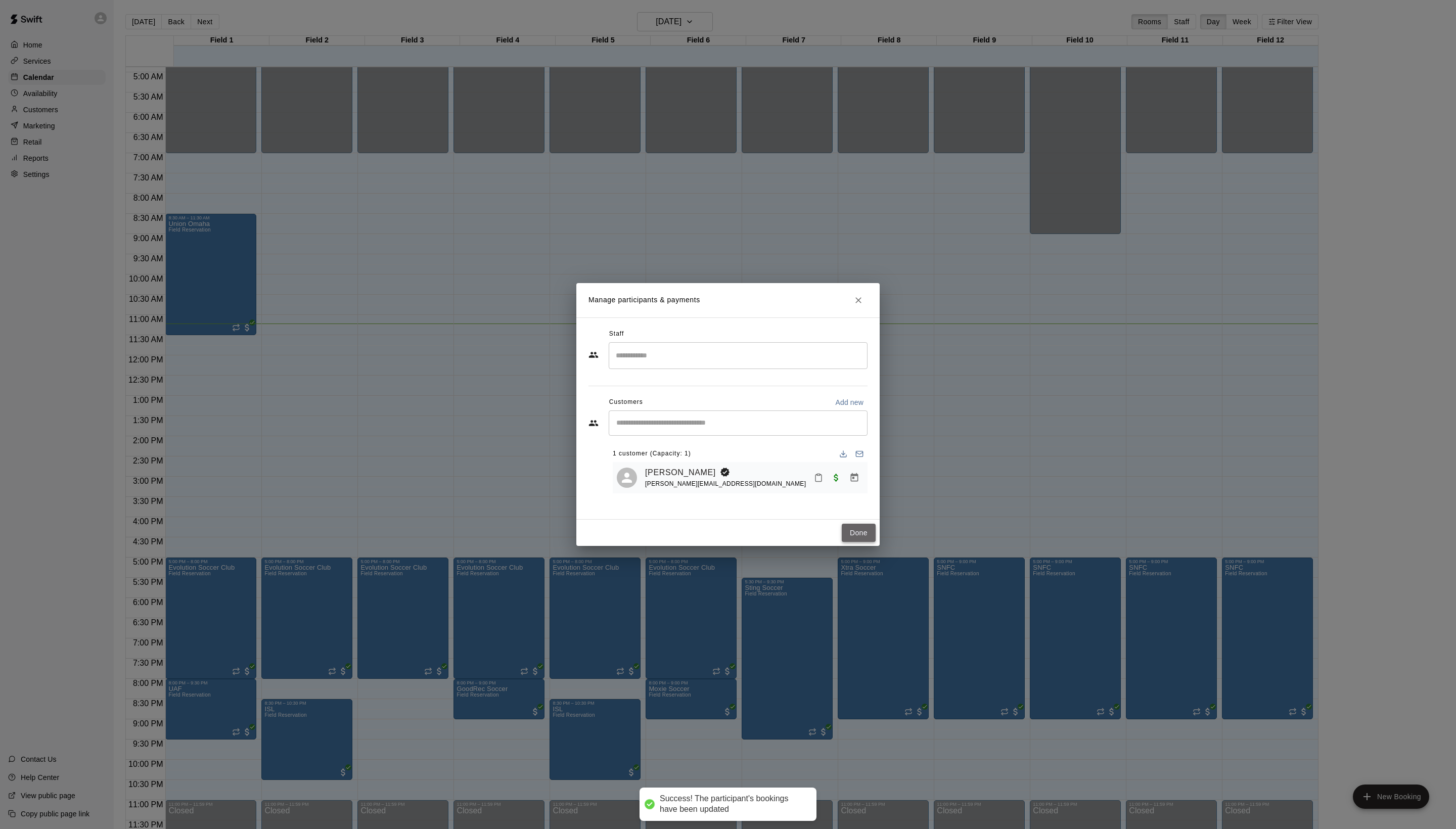
click at [848, 542] on button "Done" at bounding box center [859, 533] width 34 height 19
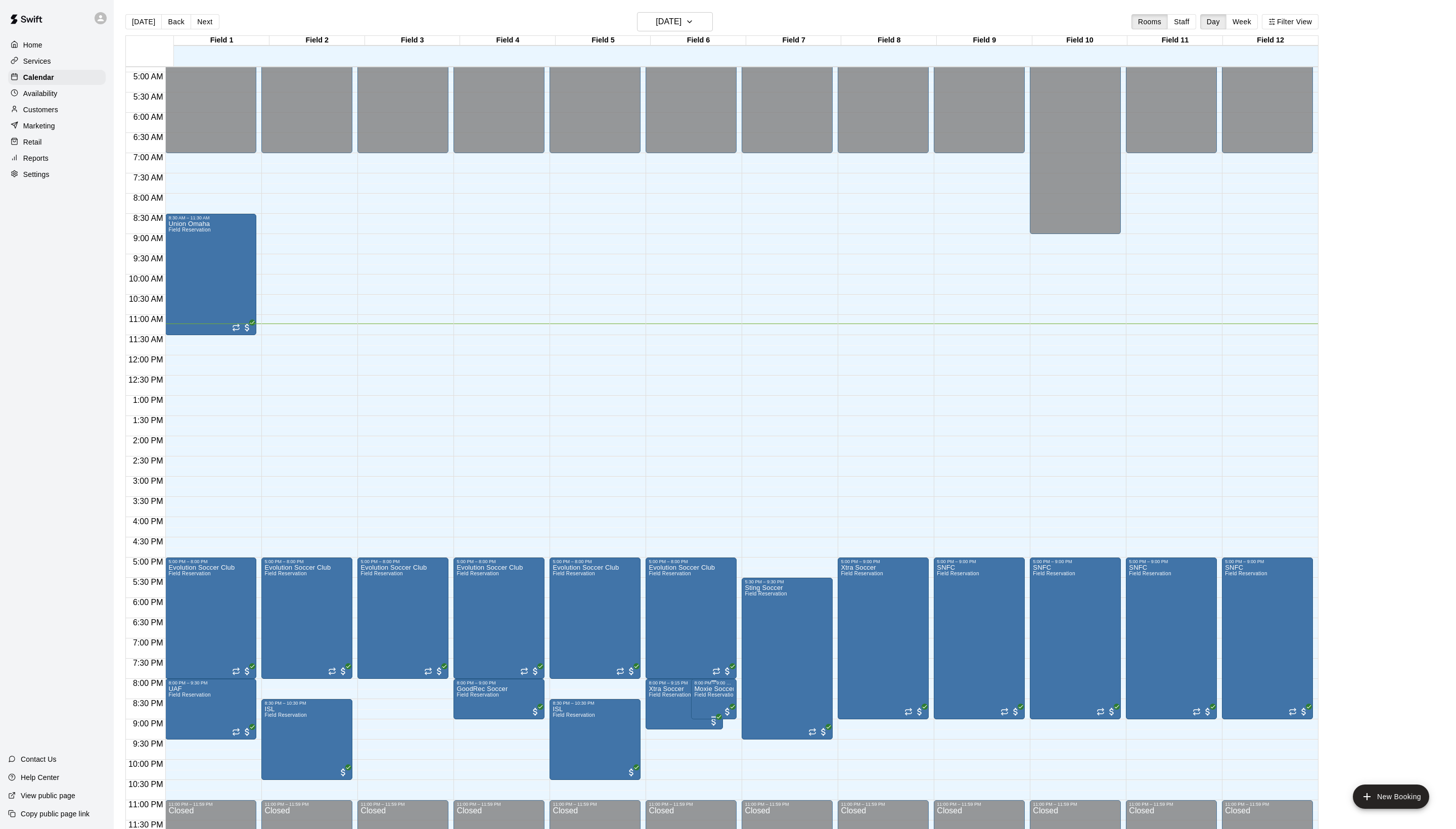
click at [714, 697] on span "Field Reservation" at bounding box center [715, 695] width 42 height 6
click at [714, 716] on icon "edit" at bounding box center [709, 711] width 9 height 9
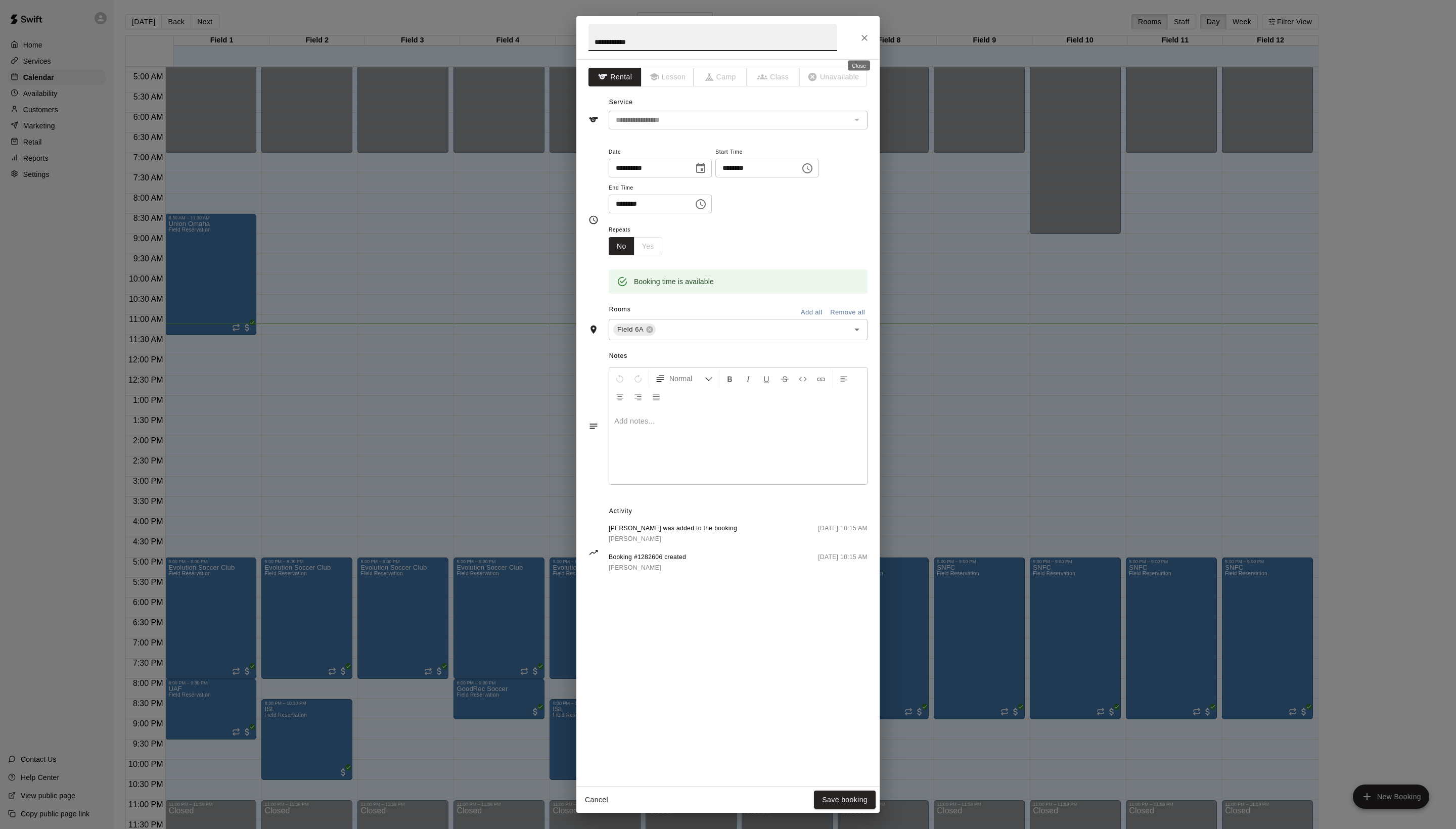
click at [868, 41] on icon "Close" at bounding box center [864, 38] width 6 height 6
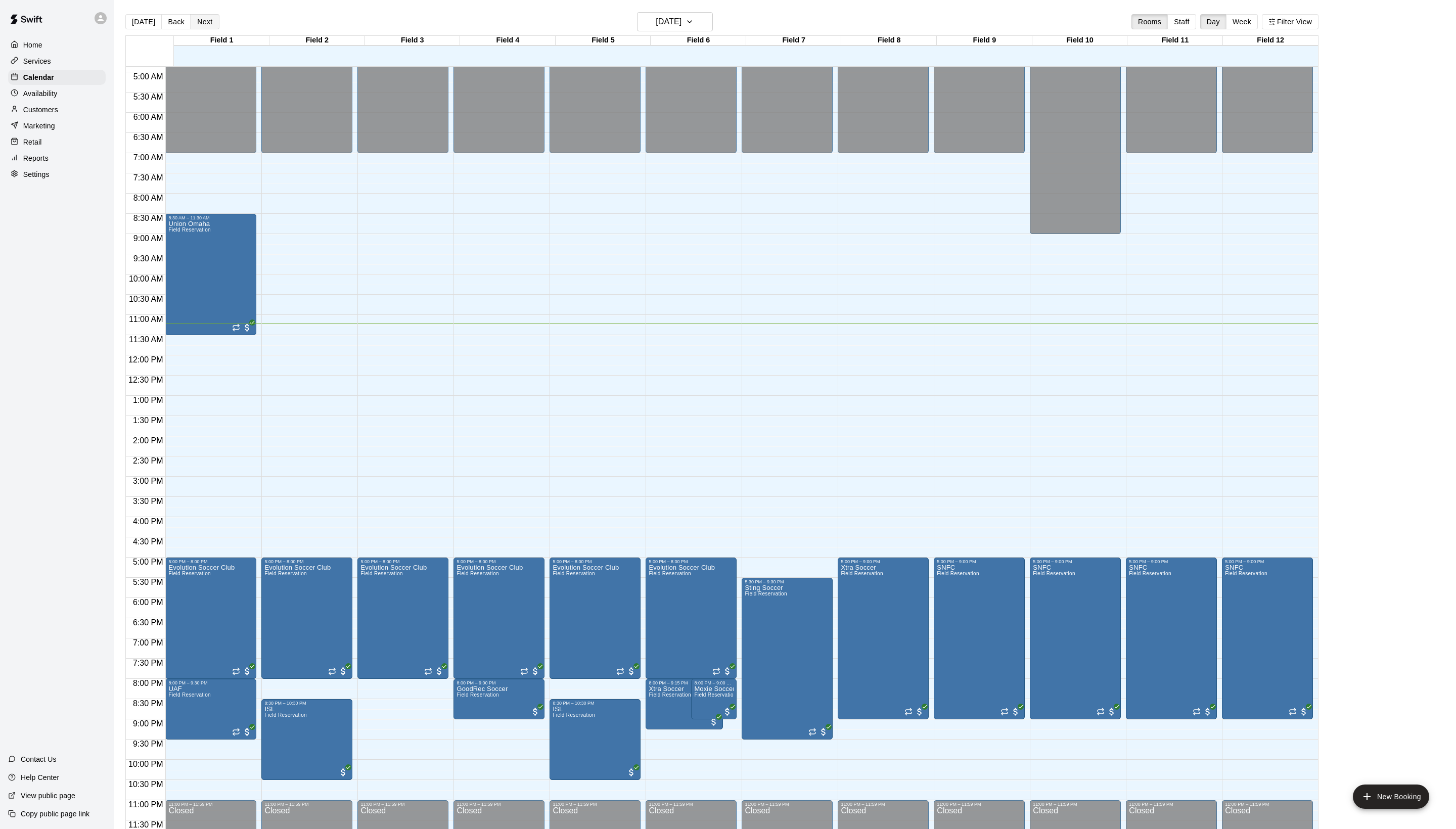
click at [219, 28] on button "Next" at bounding box center [205, 21] width 28 height 15
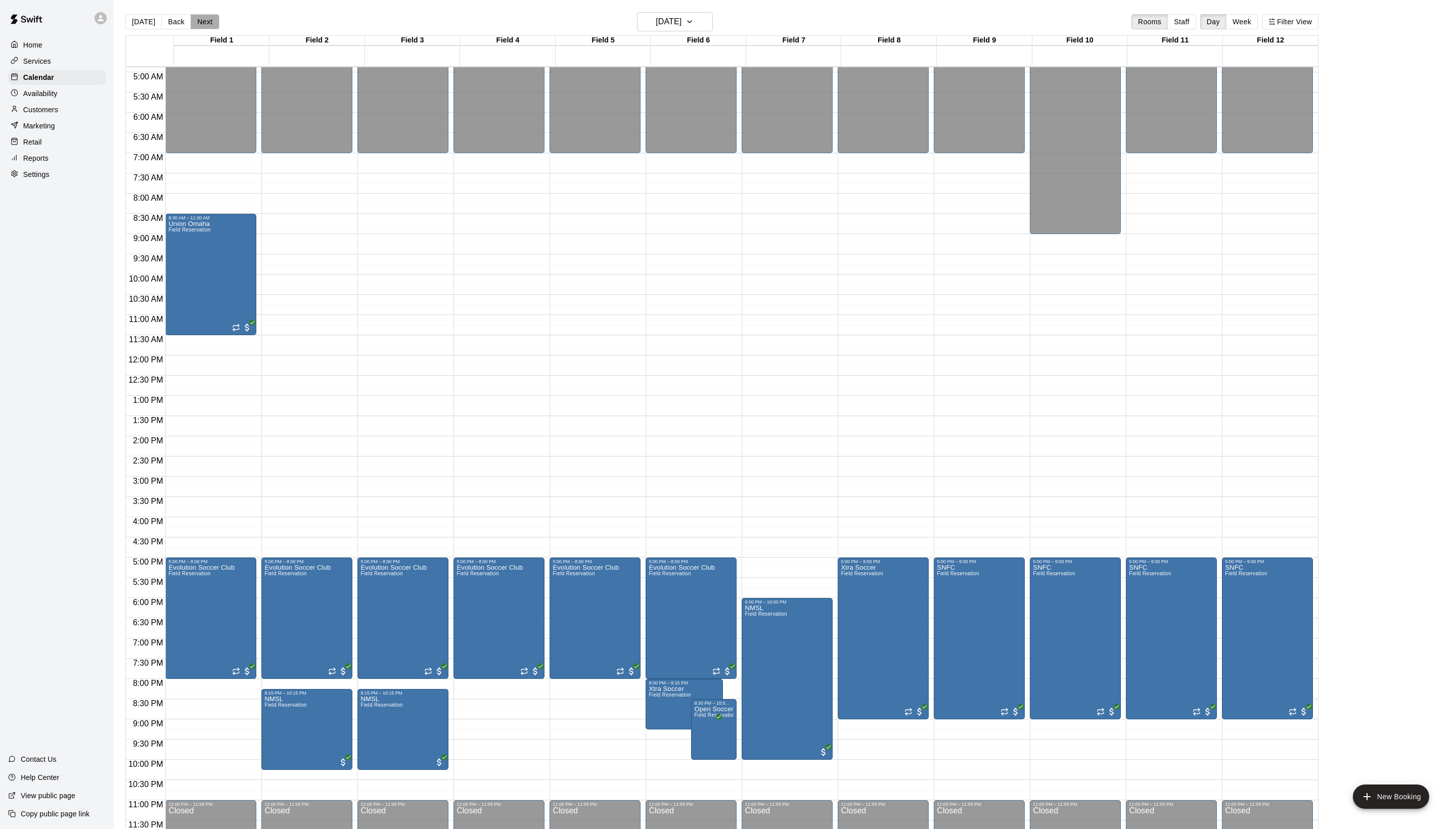
click at [219, 28] on button "Next" at bounding box center [205, 21] width 28 height 15
